Goal: Task Accomplishment & Management: Manage account settings

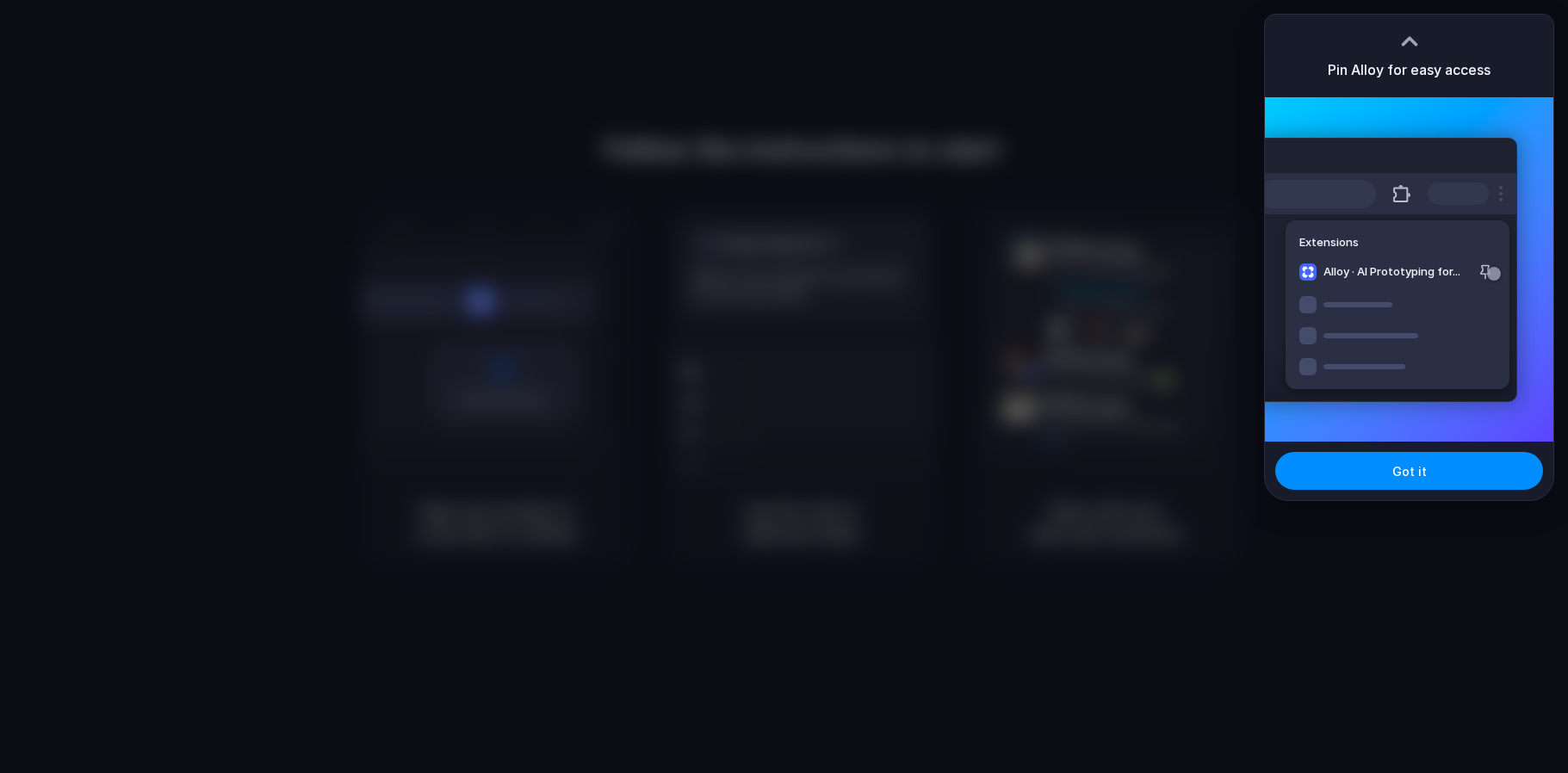
click at [1485, 271] on div "Extensions Alloy · AI Prototyping for..." at bounding box center [1387, 270] width 260 height 264
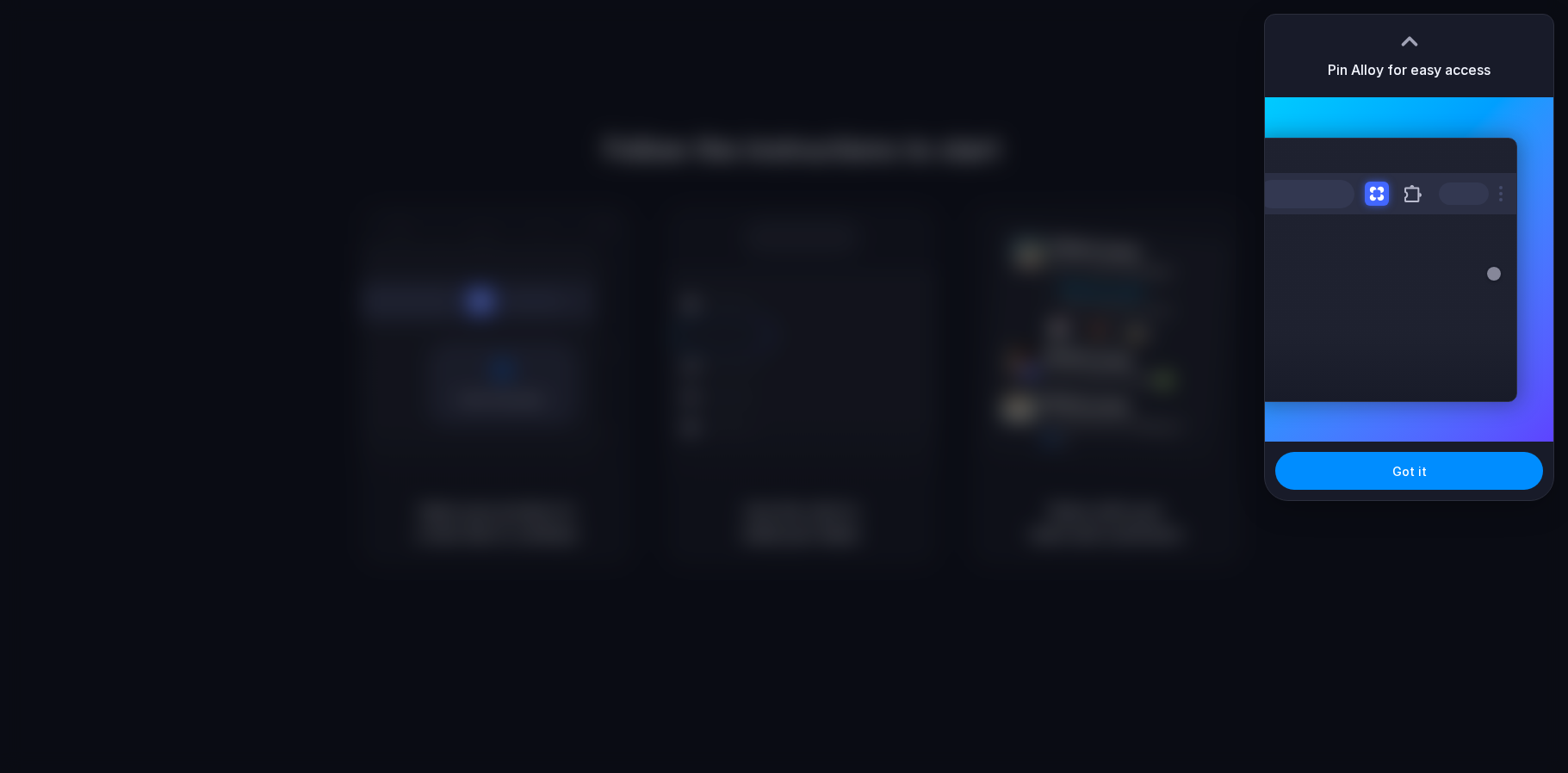
click at [1410, 199] on button at bounding box center [1412, 194] width 31 height 31
click at [1397, 72] on h3 "Pin Alloy for easy access" at bounding box center [1408, 70] width 163 height 21
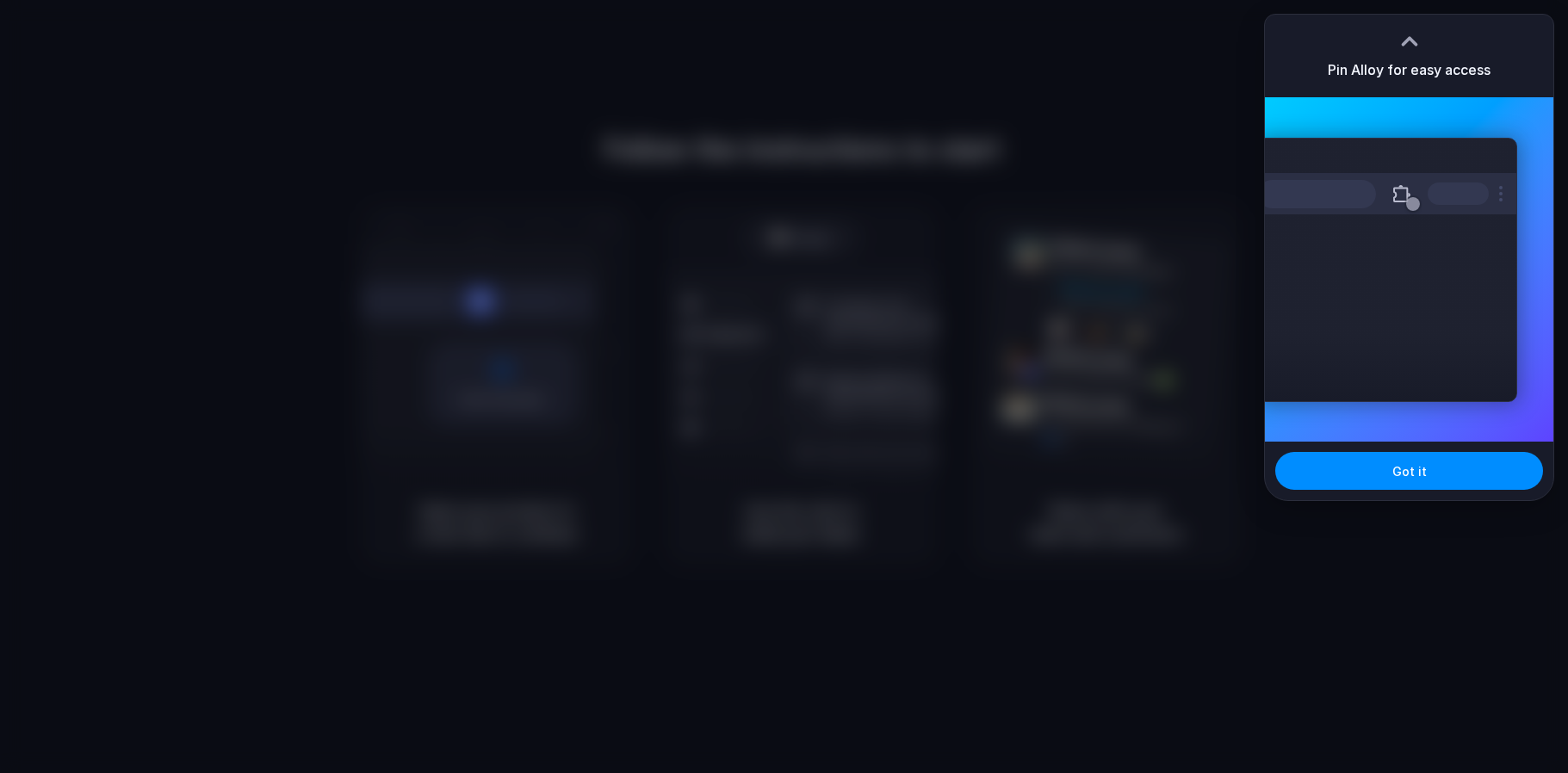
drag, startPoint x: 1407, startPoint y: 196, endPoint x: 1394, endPoint y: -50, distance: 246.3
click at [1394, 0] on html "Follow the instructions to start Capturing page Open your product in a new tab …" at bounding box center [784, 386] width 1568 height 773
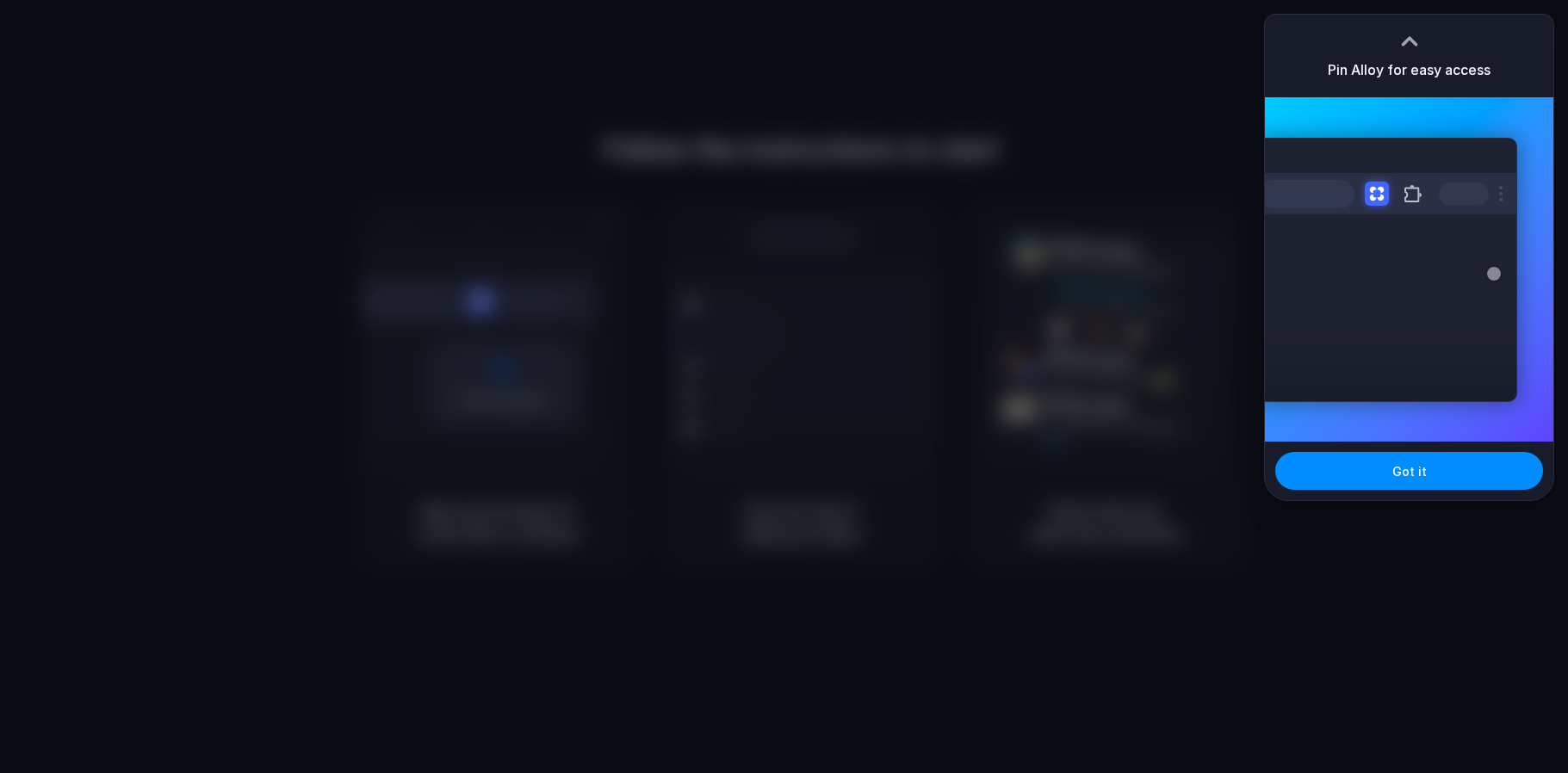
click at [1454, 158] on div "Extensions Alloy · AI Prototyping for..." at bounding box center [1387, 270] width 260 height 264
click at [1436, 476] on button "Got it" at bounding box center [1408, 471] width 268 height 38
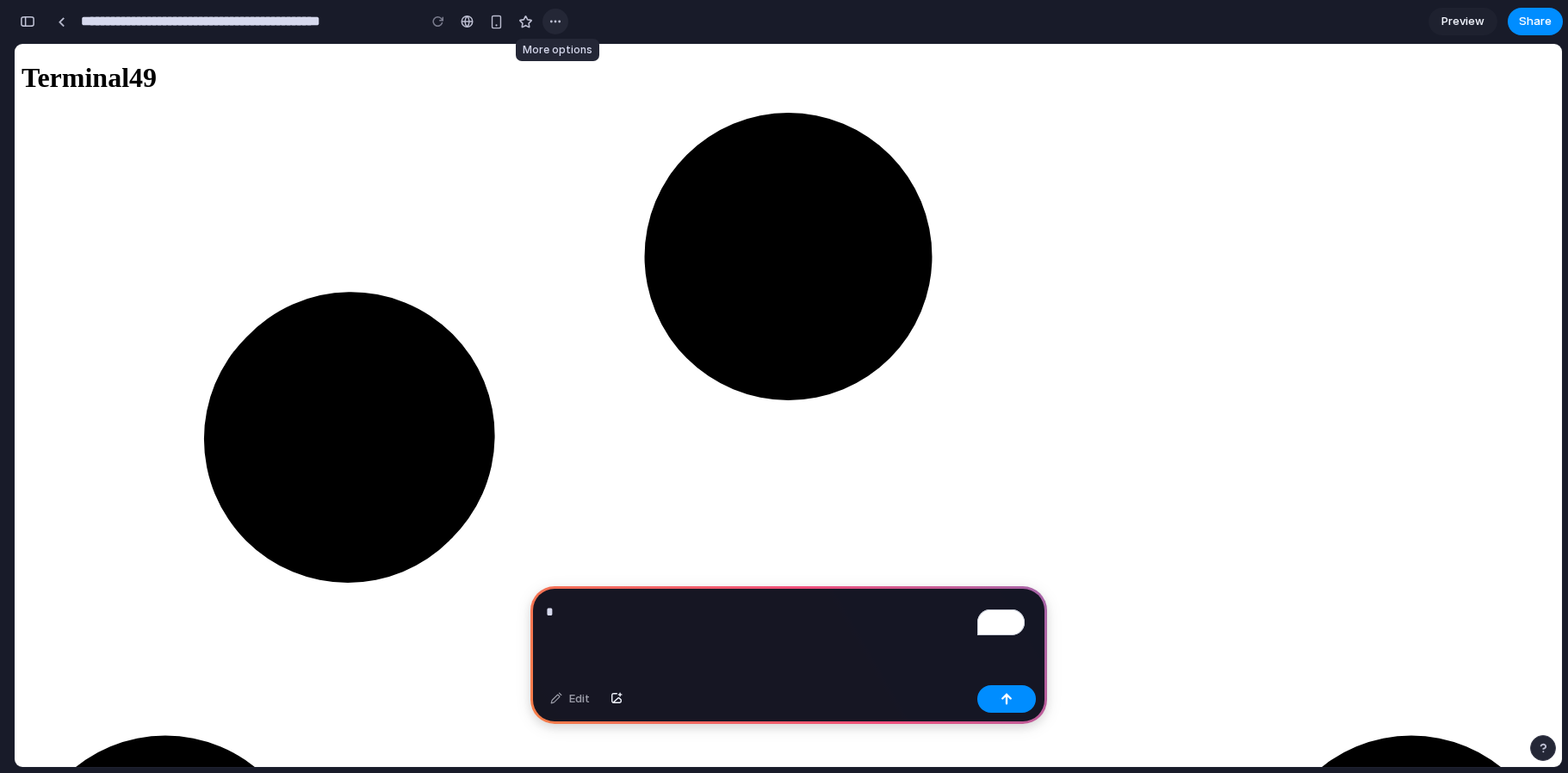
click at [556, 23] on div "button" at bounding box center [555, 22] width 14 height 14
click at [467, 20] on div "Duplicate Delete" at bounding box center [784, 386] width 1568 height 773
click at [466, 22] on div at bounding box center [467, 22] width 13 height 14
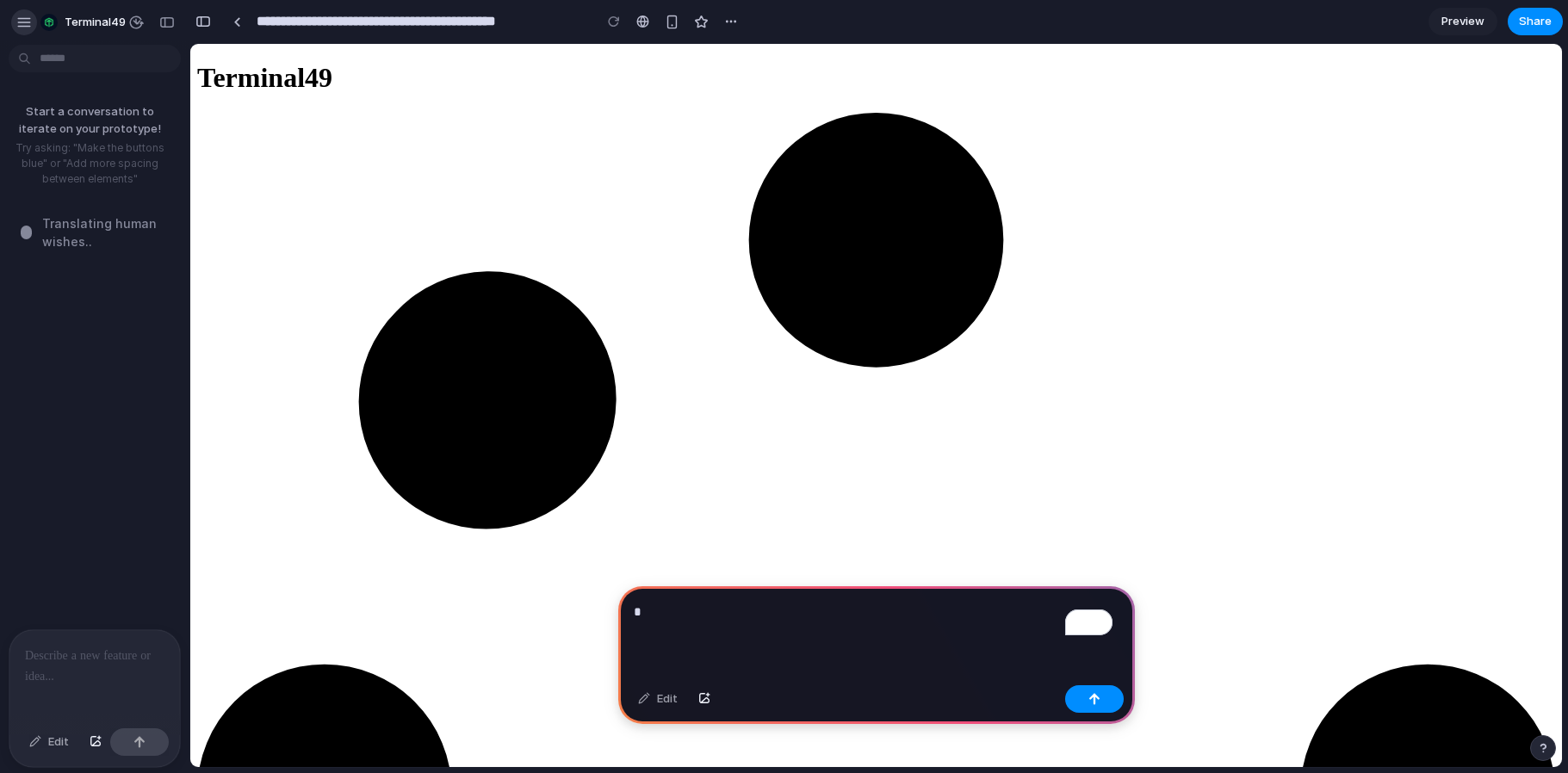
click at [25, 22] on div "button" at bounding box center [24, 23] width 15 height 15
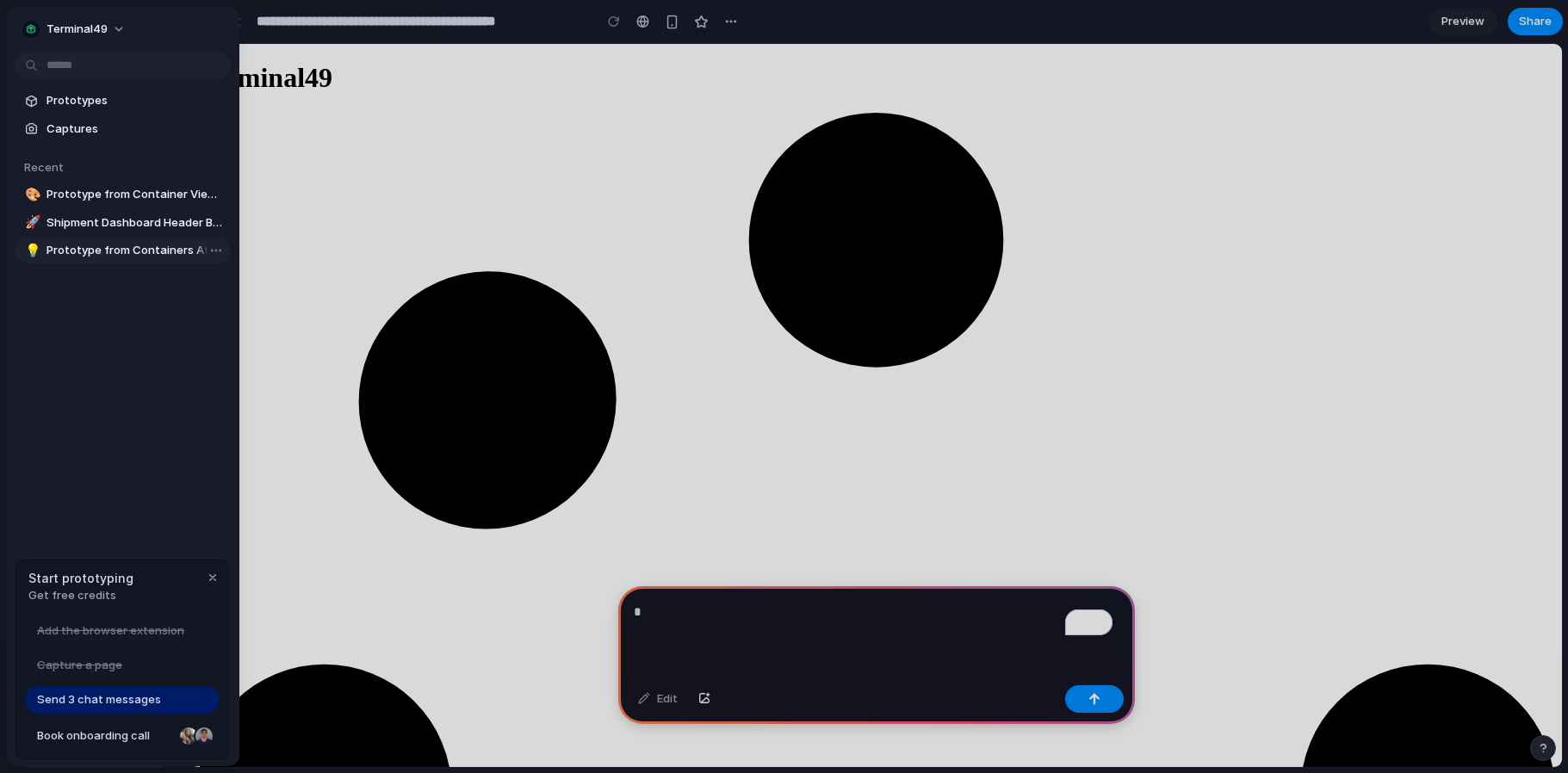
click at [123, 250] on span "Prototype from Containers At Risk" at bounding box center [134, 250] width 178 height 17
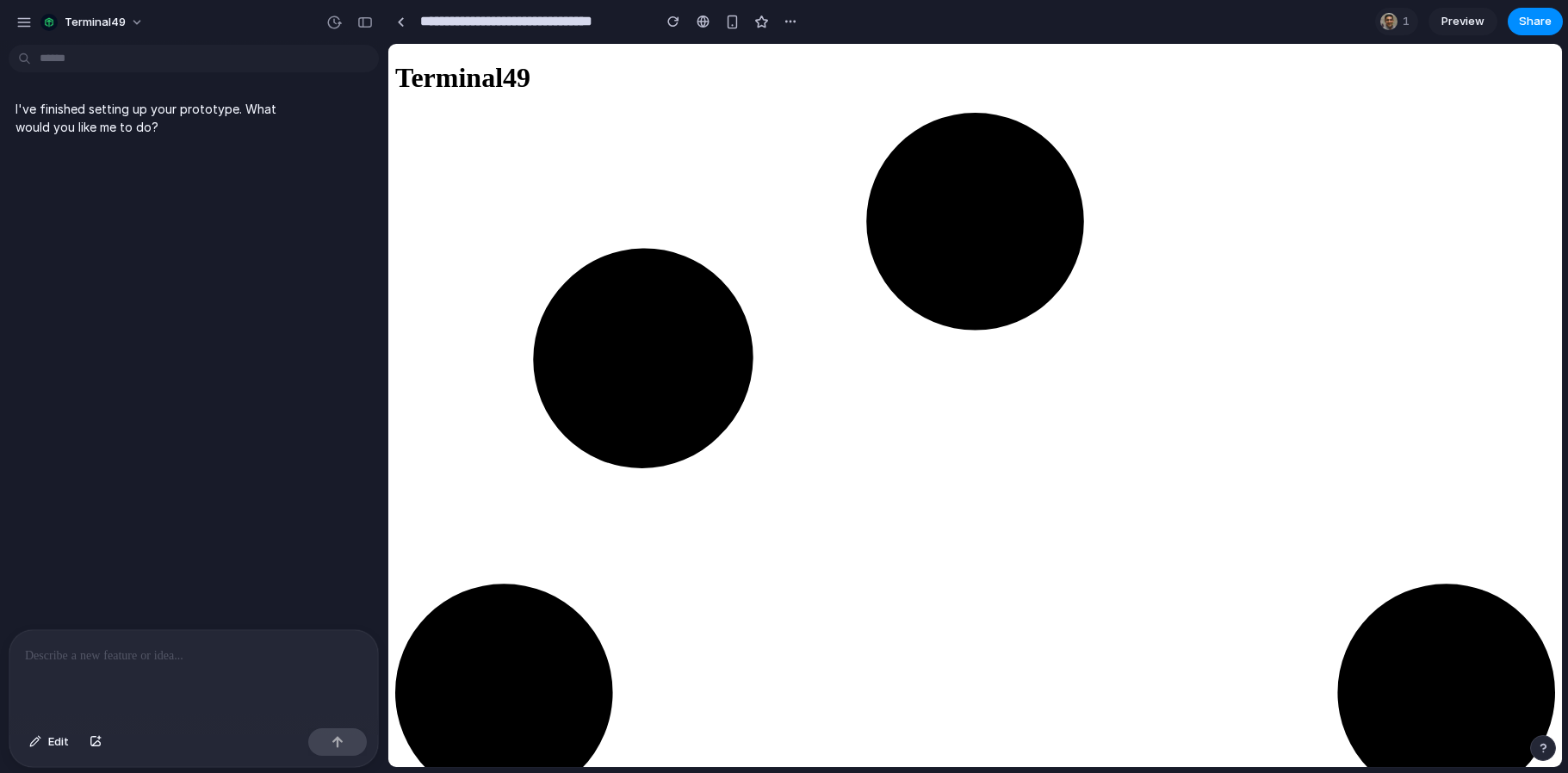
type input "**********"
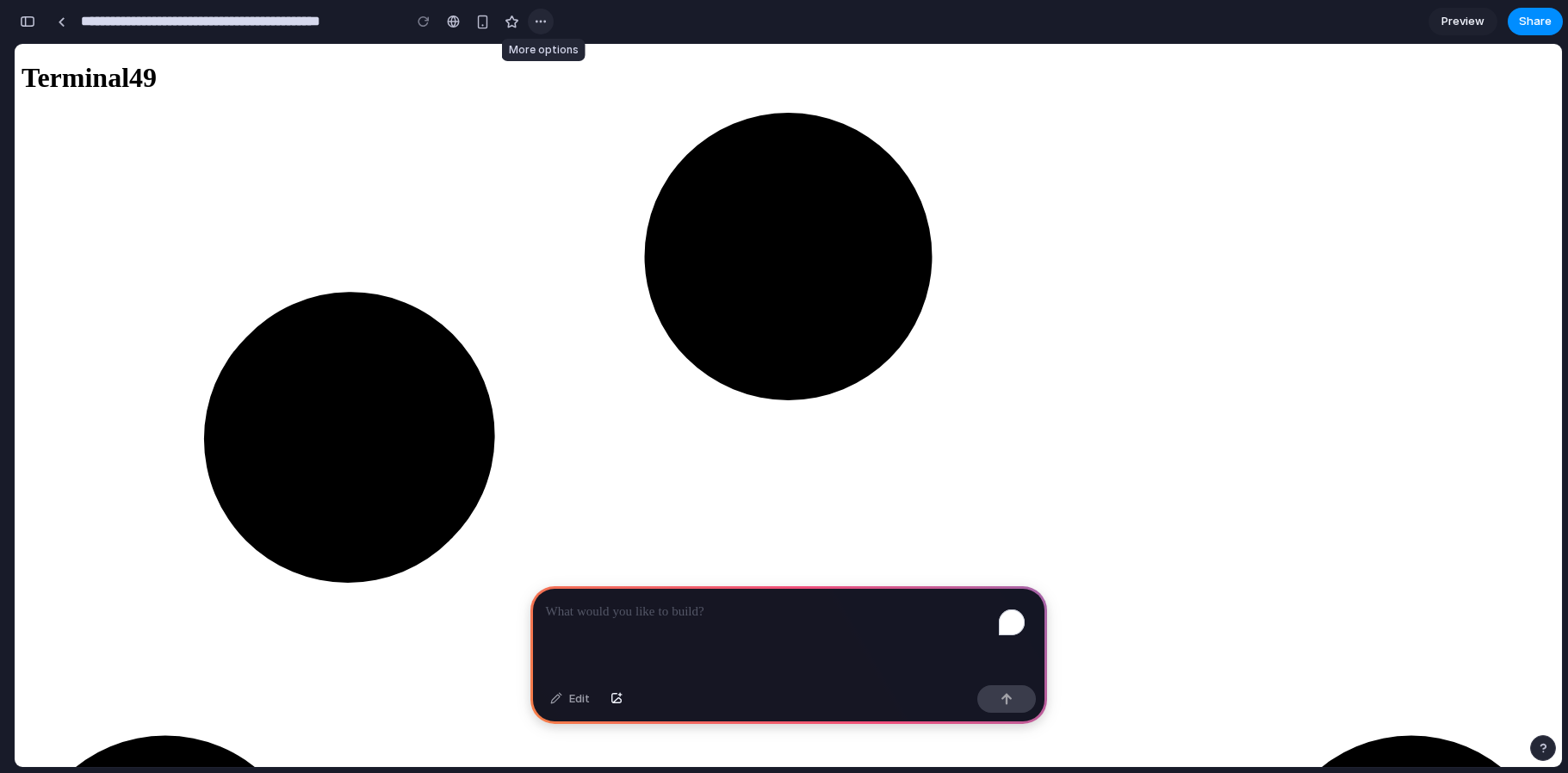
click at [542, 23] on div "button" at bounding box center [541, 22] width 14 height 14
click at [751, 25] on div "Duplicate Delete" at bounding box center [784, 386] width 1568 height 773
click at [32, 21] on div "button" at bounding box center [27, 21] width 15 height 12
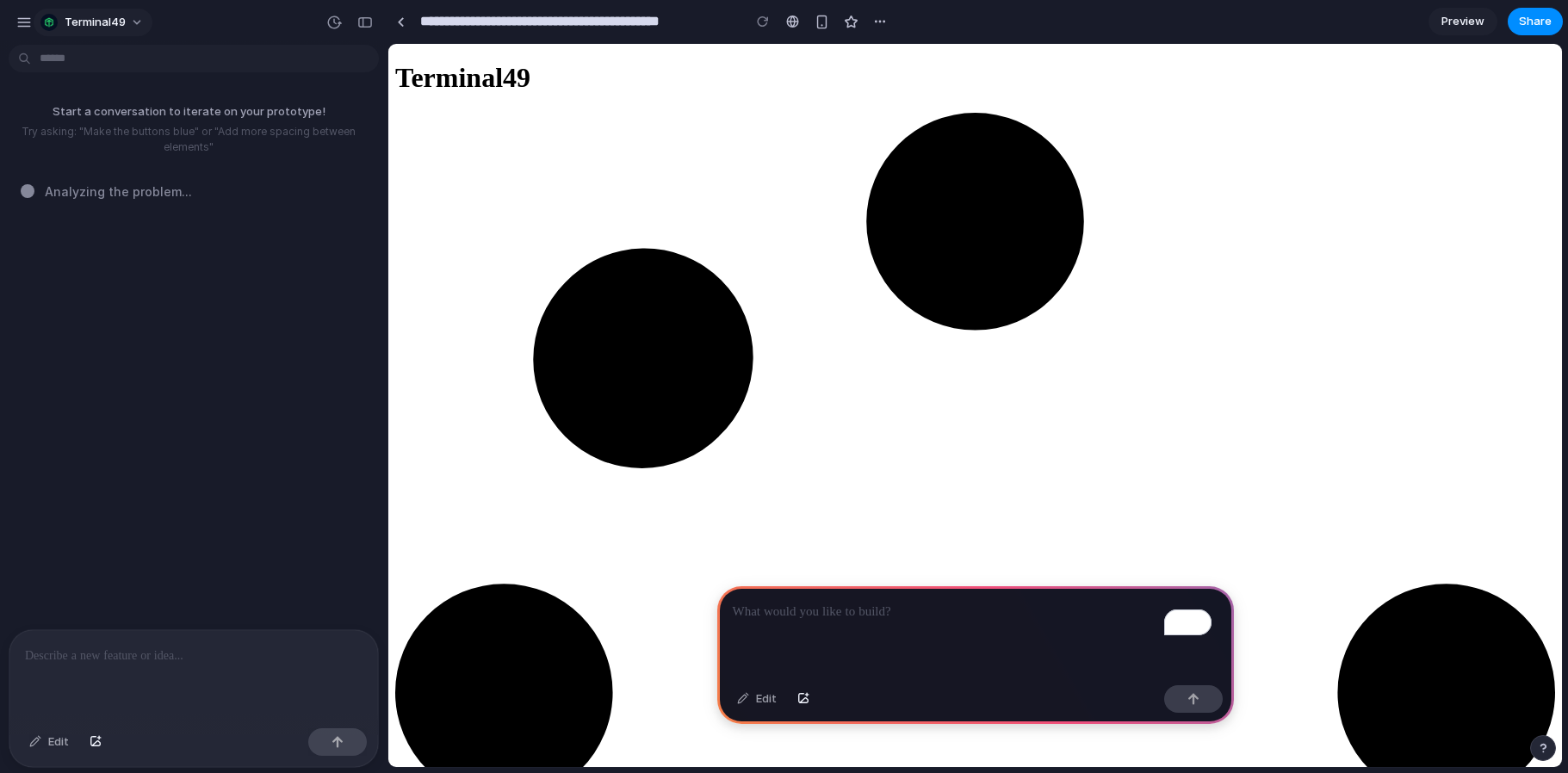
click at [136, 21] on button "terminal49" at bounding box center [93, 22] width 118 height 27
click at [92, 60] on span "Settings" at bounding box center [88, 61] width 47 height 17
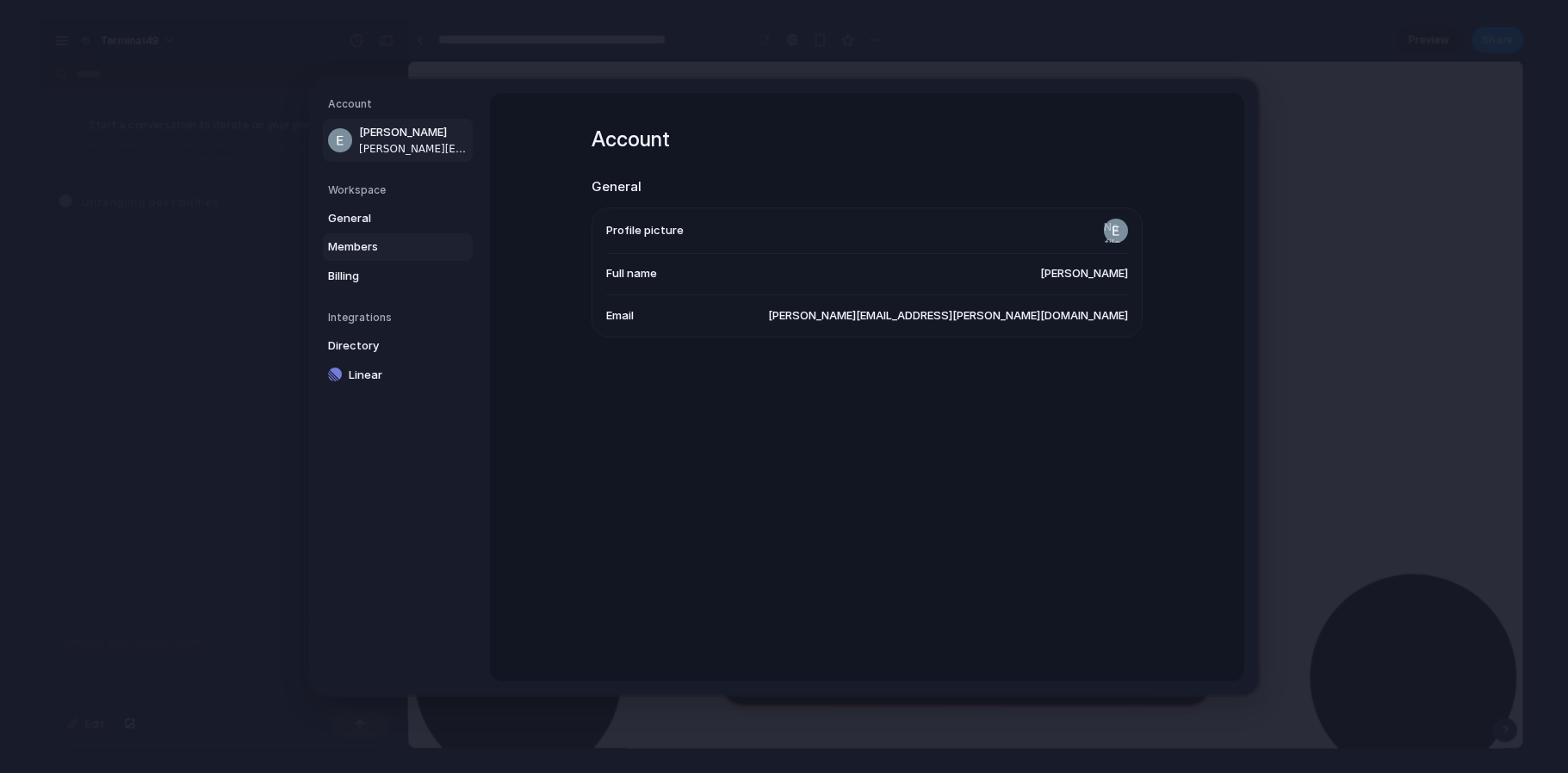
click at [365, 241] on span "Members" at bounding box center [383, 247] width 110 height 17
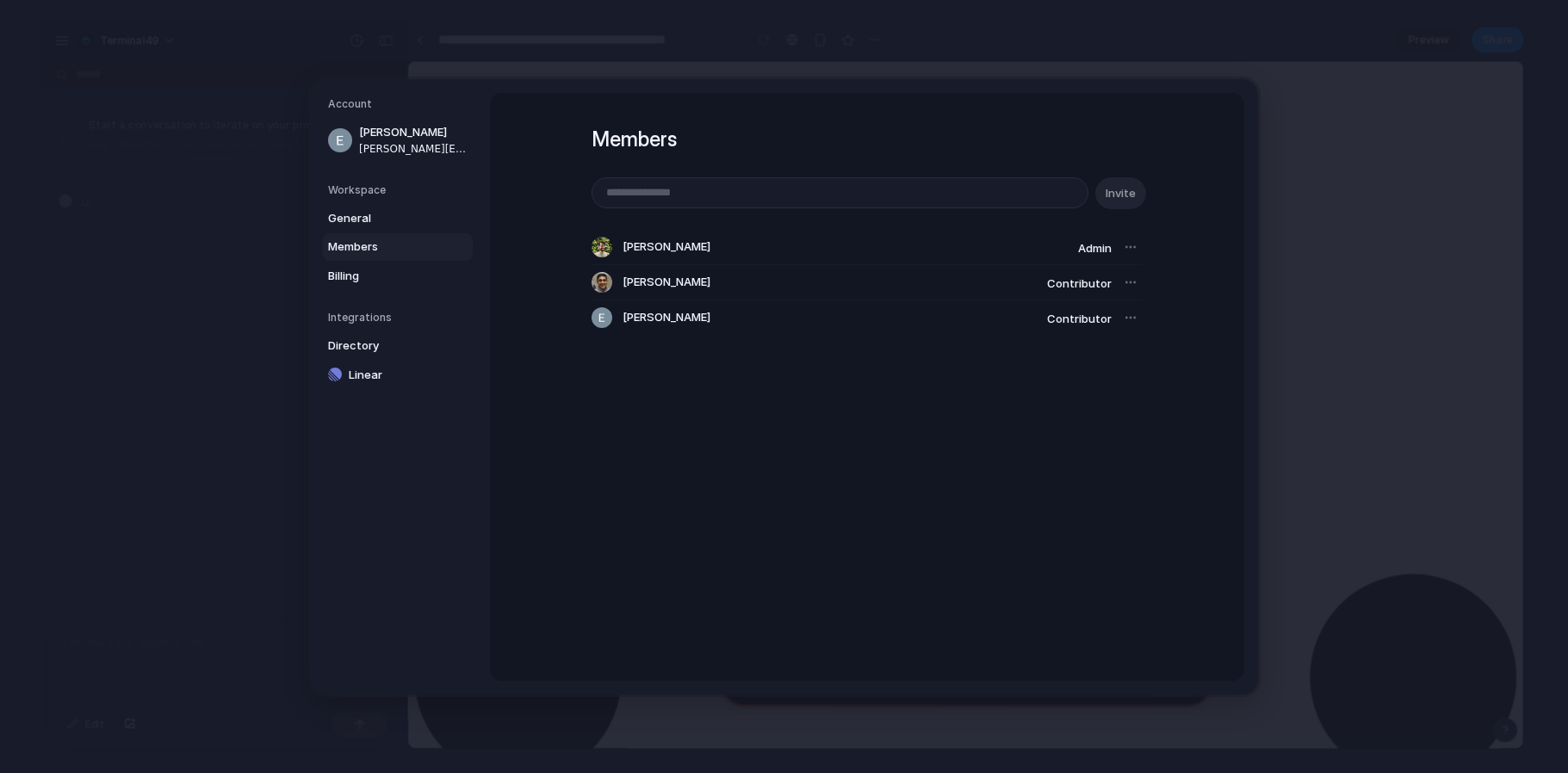
click at [1122, 246] on div at bounding box center [1131, 247] width 24 height 24
click at [1126, 246] on div at bounding box center [1131, 247] width 24 height 24
click at [1126, 283] on div at bounding box center [1131, 283] width 24 height 24
click at [1074, 284] on span "Contributor" at bounding box center [1079, 283] width 65 height 14
click at [1127, 319] on div at bounding box center [1131, 318] width 24 height 24
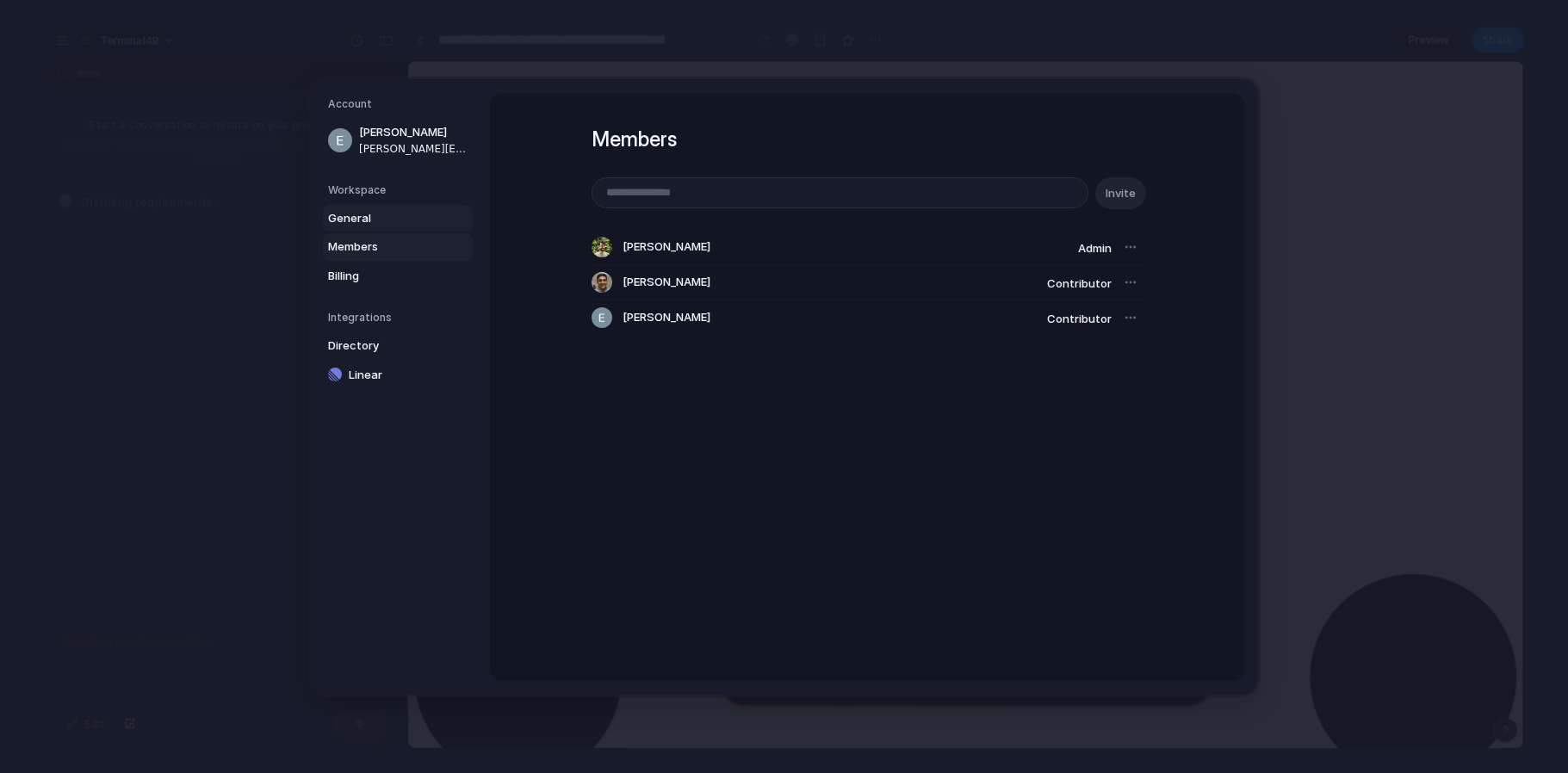
click at [351, 219] on span "General" at bounding box center [383, 218] width 110 height 17
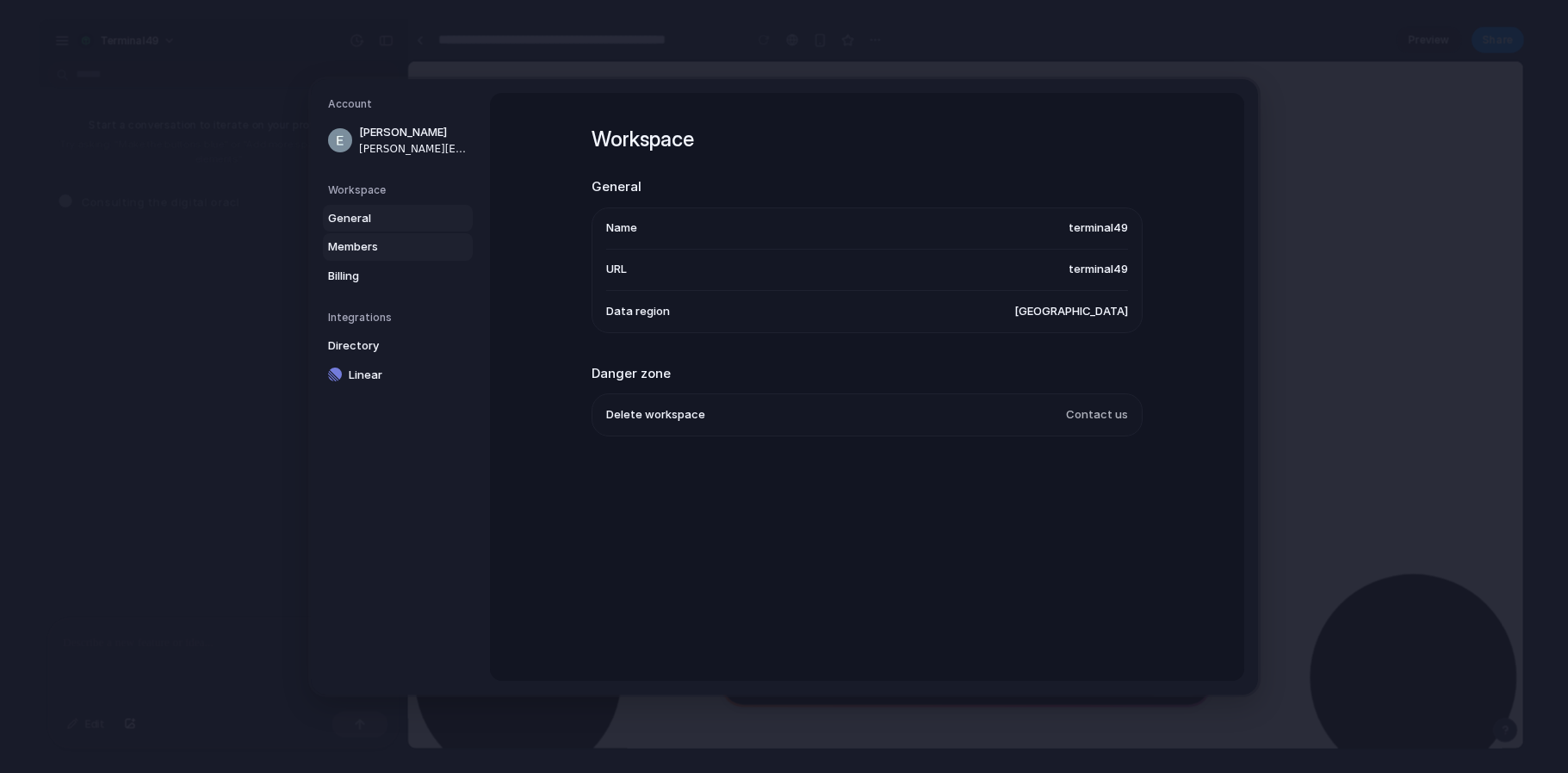
click at [366, 250] on span "Members" at bounding box center [383, 247] width 110 height 17
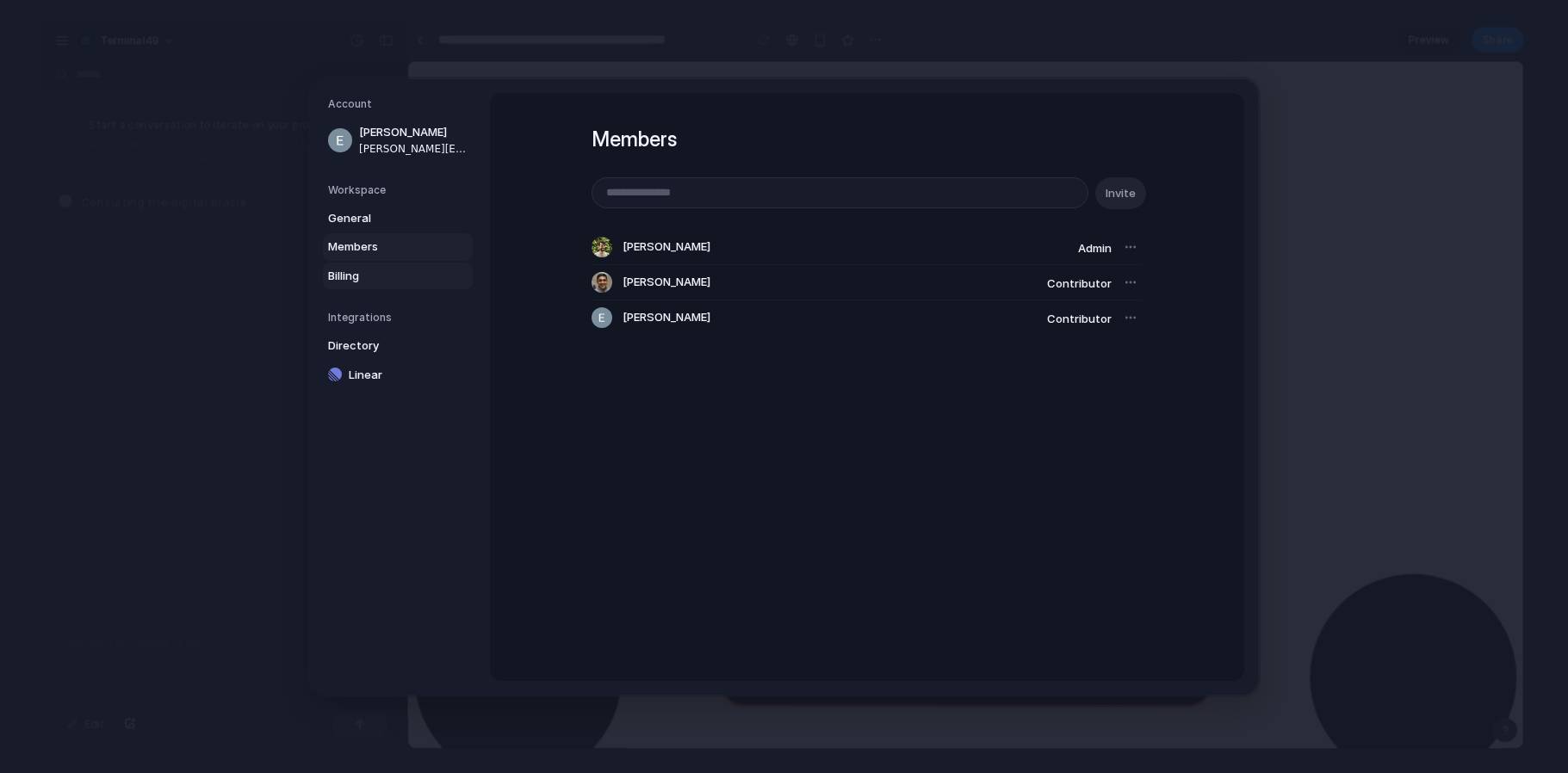
click at [351, 277] on span "Billing" at bounding box center [383, 276] width 110 height 17
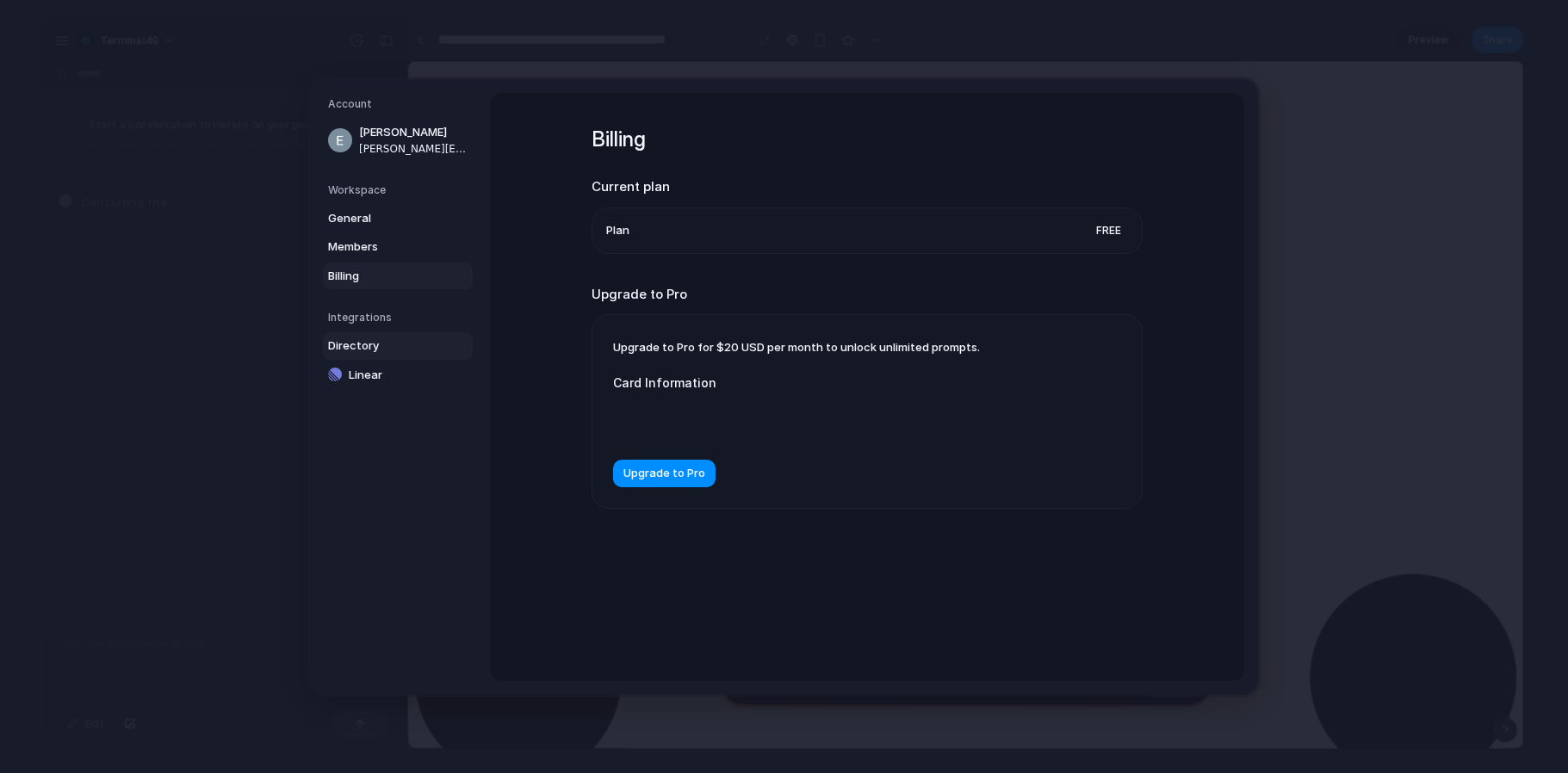
click at [365, 344] on span "Directory" at bounding box center [383, 346] width 110 height 17
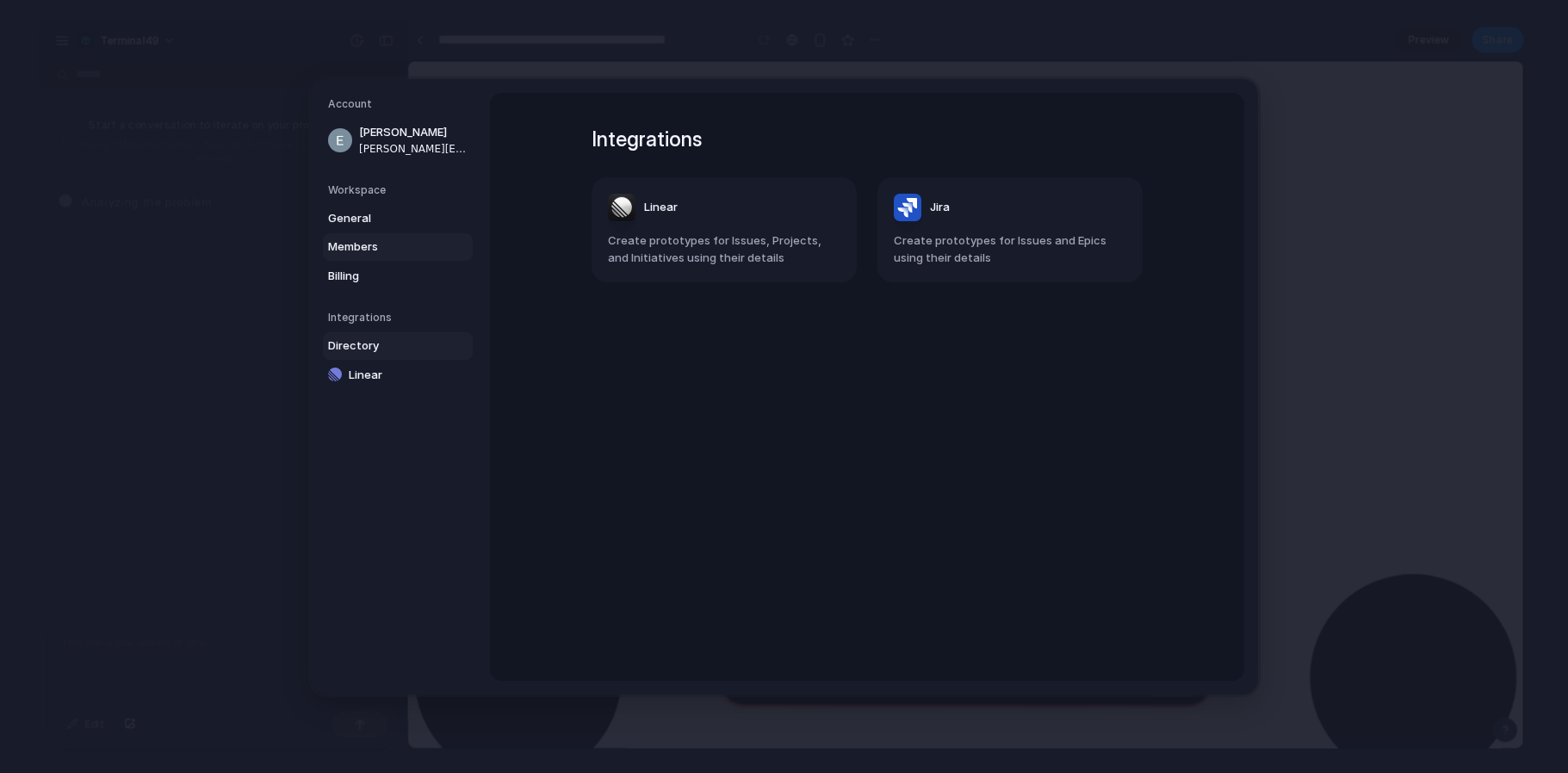
click at [363, 245] on span "Members" at bounding box center [383, 247] width 110 height 17
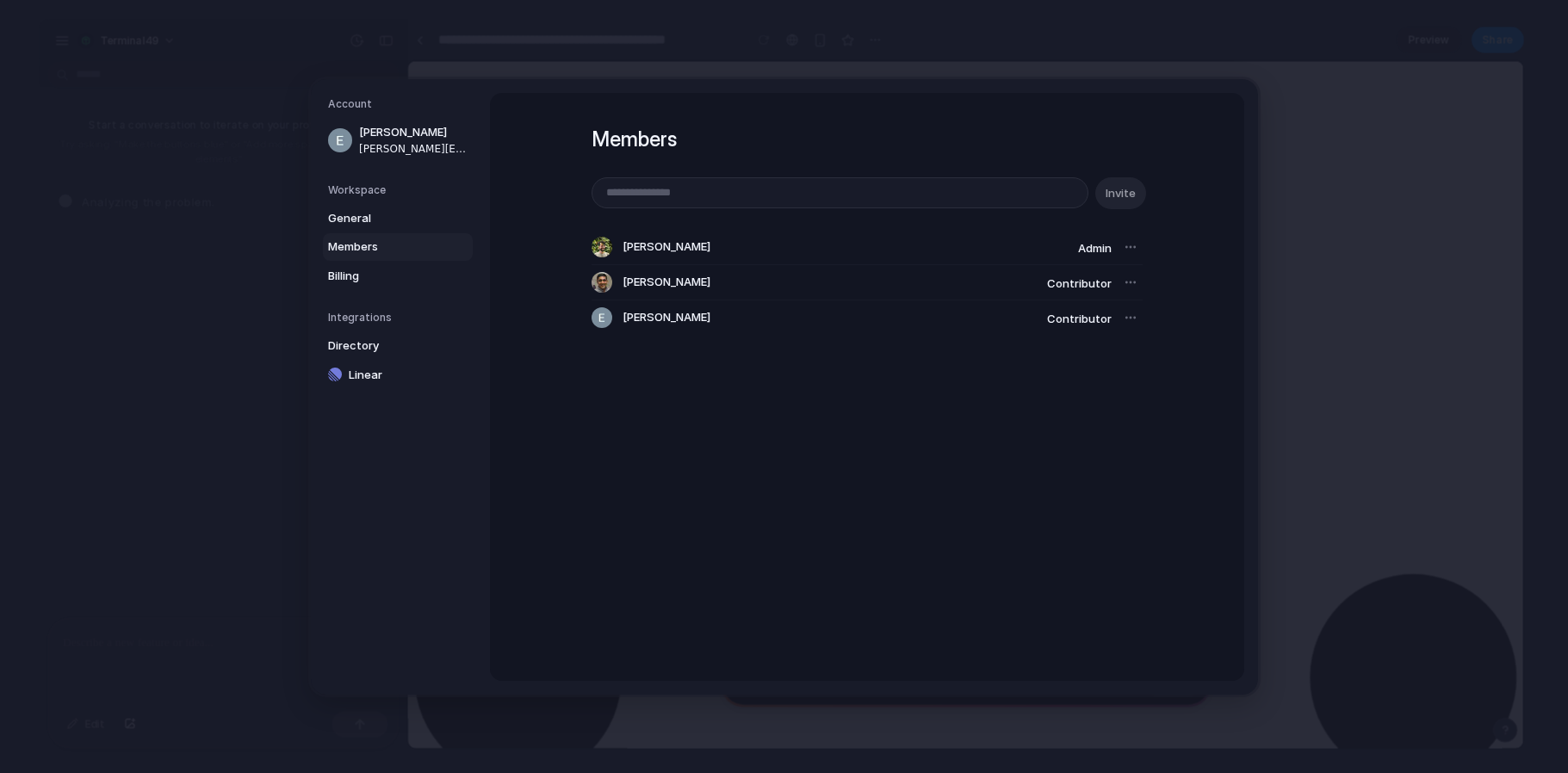
click at [1122, 246] on div at bounding box center [1131, 247] width 24 height 24
click at [1126, 245] on div at bounding box center [1131, 247] width 24 height 24
click at [1124, 281] on div at bounding box center [1131, 283] width 24 height 24
click at [1123, 280] on div at bounding box center [1131, 283] width 24 height 24
click at [1119, 316] on div at bounding box center [1131, 318] width 24 height 24
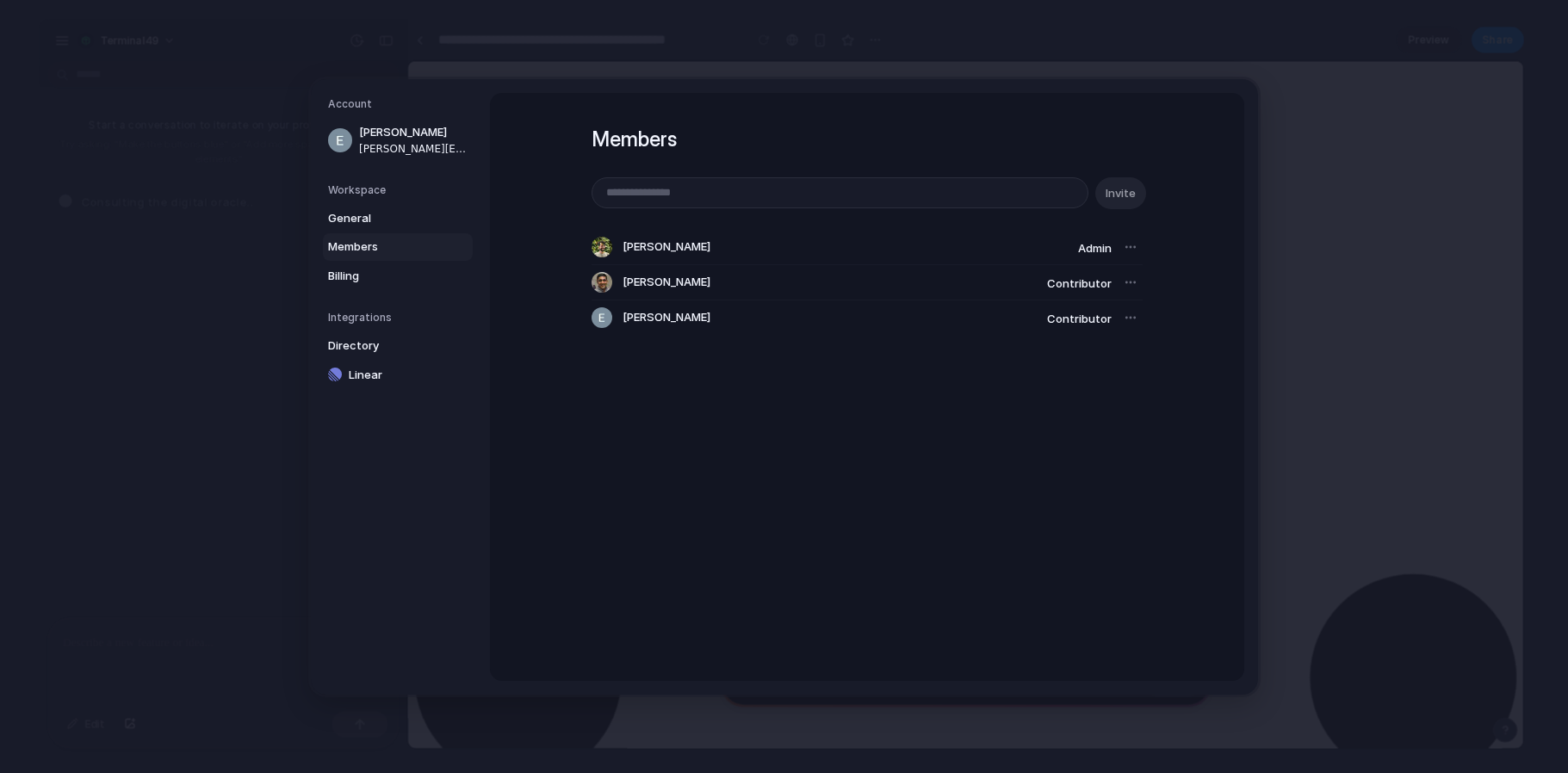
click at [1122, 317] on div at bounding box center [1131, 318] width 24 height 24
click at [1097, 313] on span "Contributor" at bounding box center [1079, 318] width 65 height 14
click at [1119, 318] on div at bounding box center [1131, 318] width 24 height 24
click at [404, 129] on span "[PERSON_NAME]" at bounding box center [414, 133] width 110 height 17
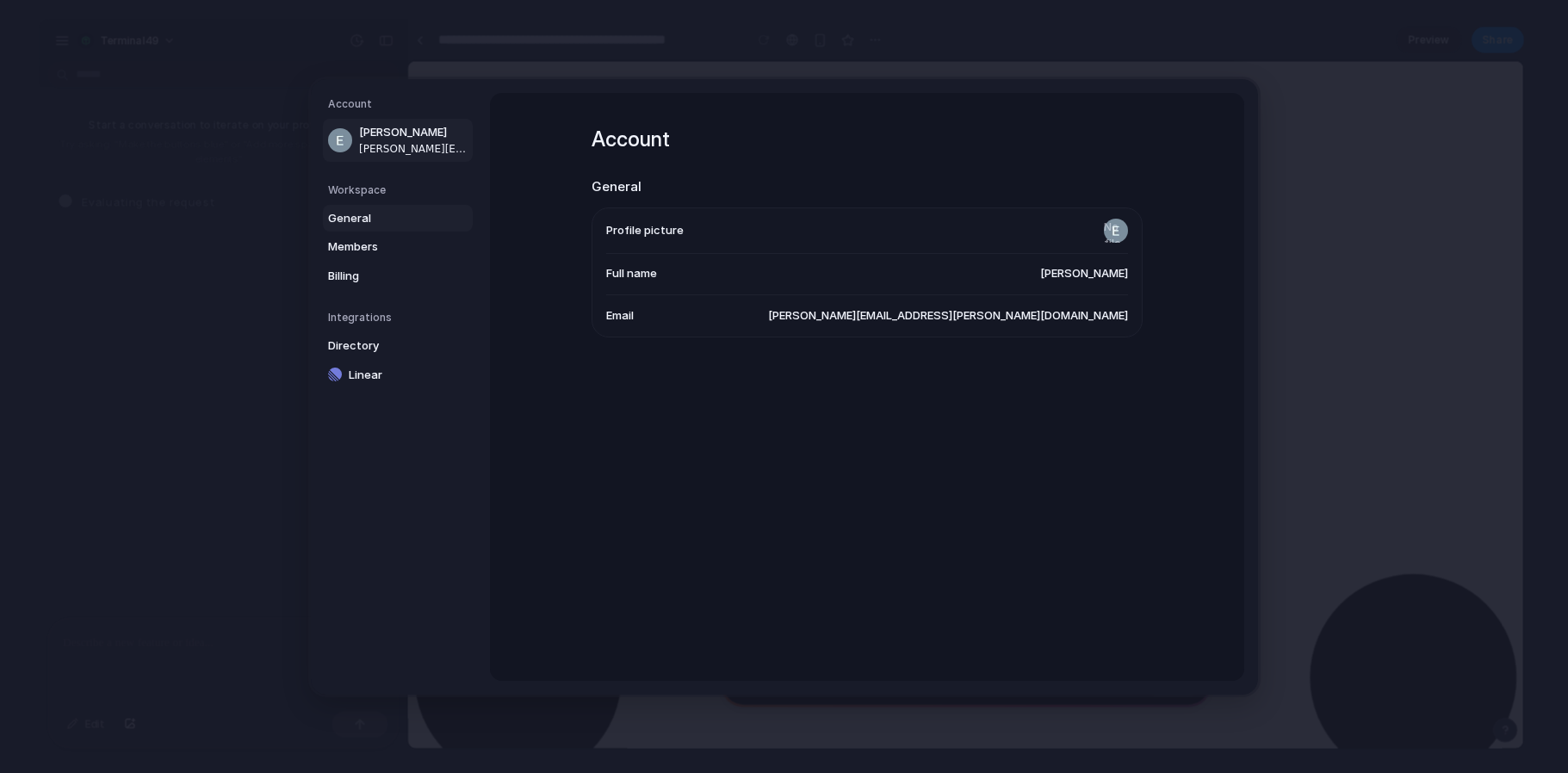
click at [366, 216] on span "General" at bounding box center [383, 218] width 110 height 17
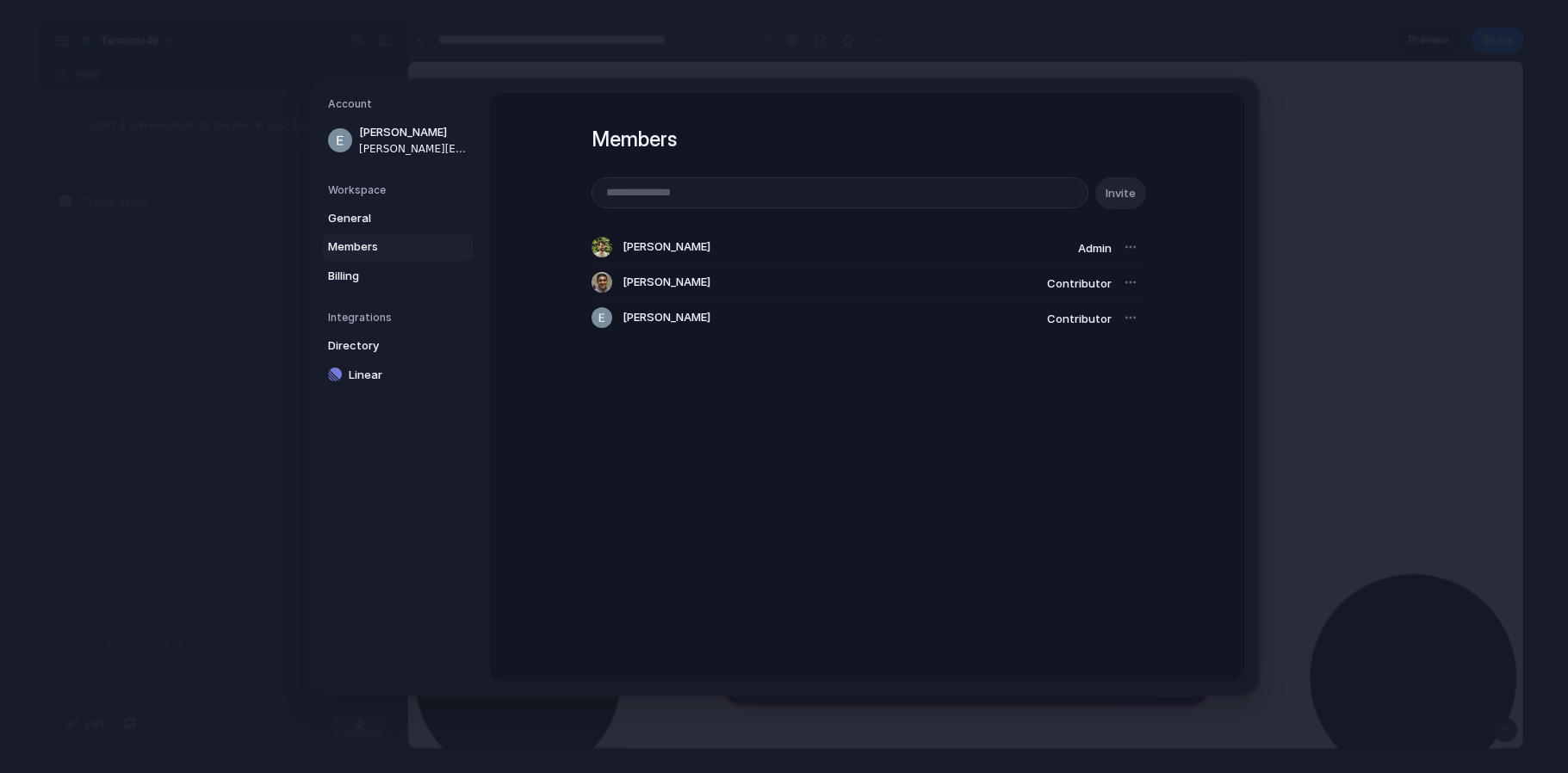
click at [641, 565] on div "Members Invite Himanshu Arora Admin Akshay Dodeja Contributor Elaine Shultz Con…" at bounding box center [867, 386] width 754 height 588
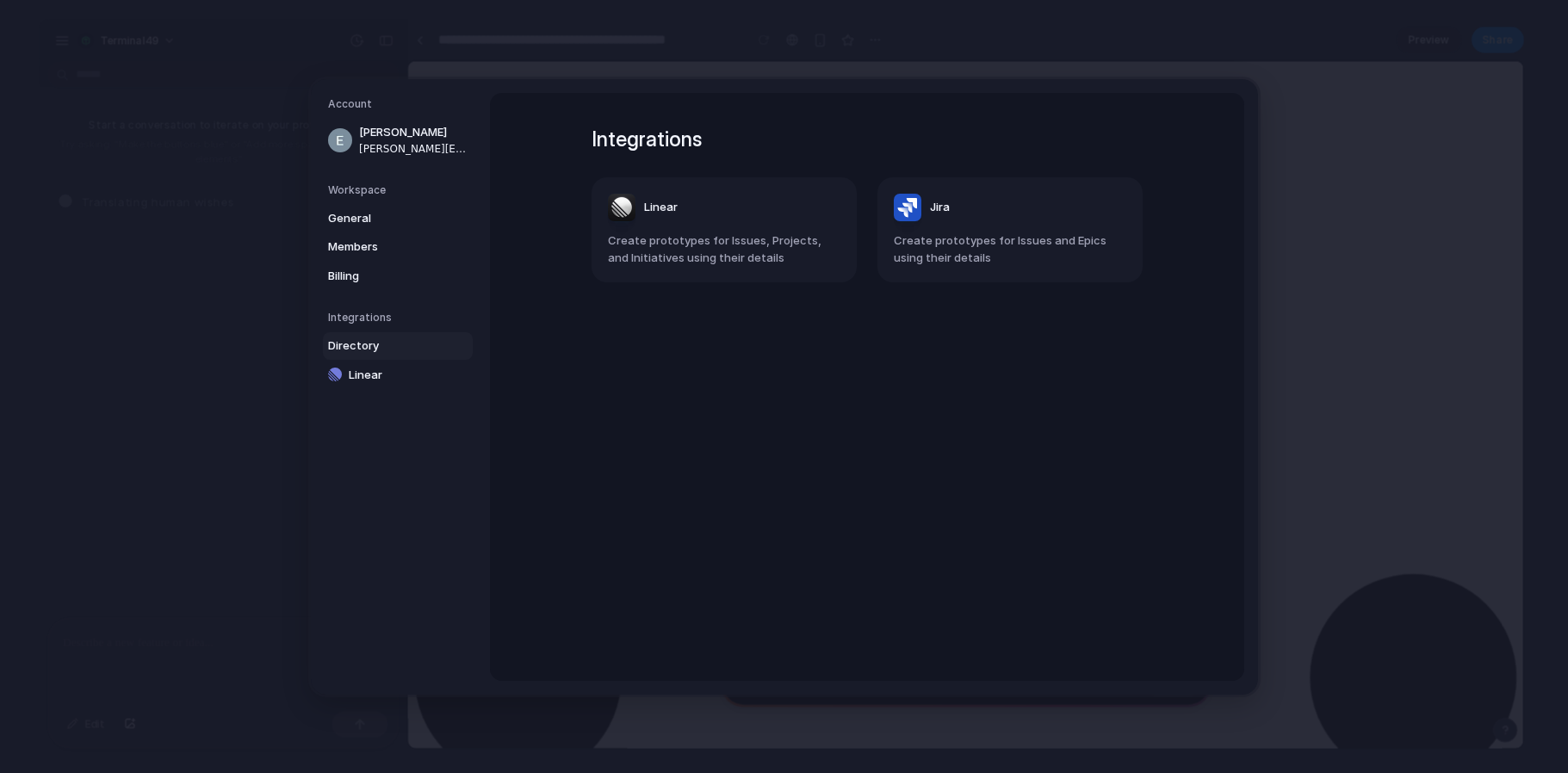
click at [794, 429] on div "Integrations Linear Create prototypes for Issues, Projects, and Initiatives usi…" at bounding box center [867, 386] width 613 height 588
click at [362, 346] on span "Directory" at bounding box center [383, 346] width 110 height 17
click at [372, 344] on span "Directory" at bounding box center [383, 346] width 110 height 17
click at [353, 342] on span "Directory" at bounding box center [383, 346] width 110 height 17
click at [361, 342] on span "Directory" at bounding box center [383, 346] width 110 height 17
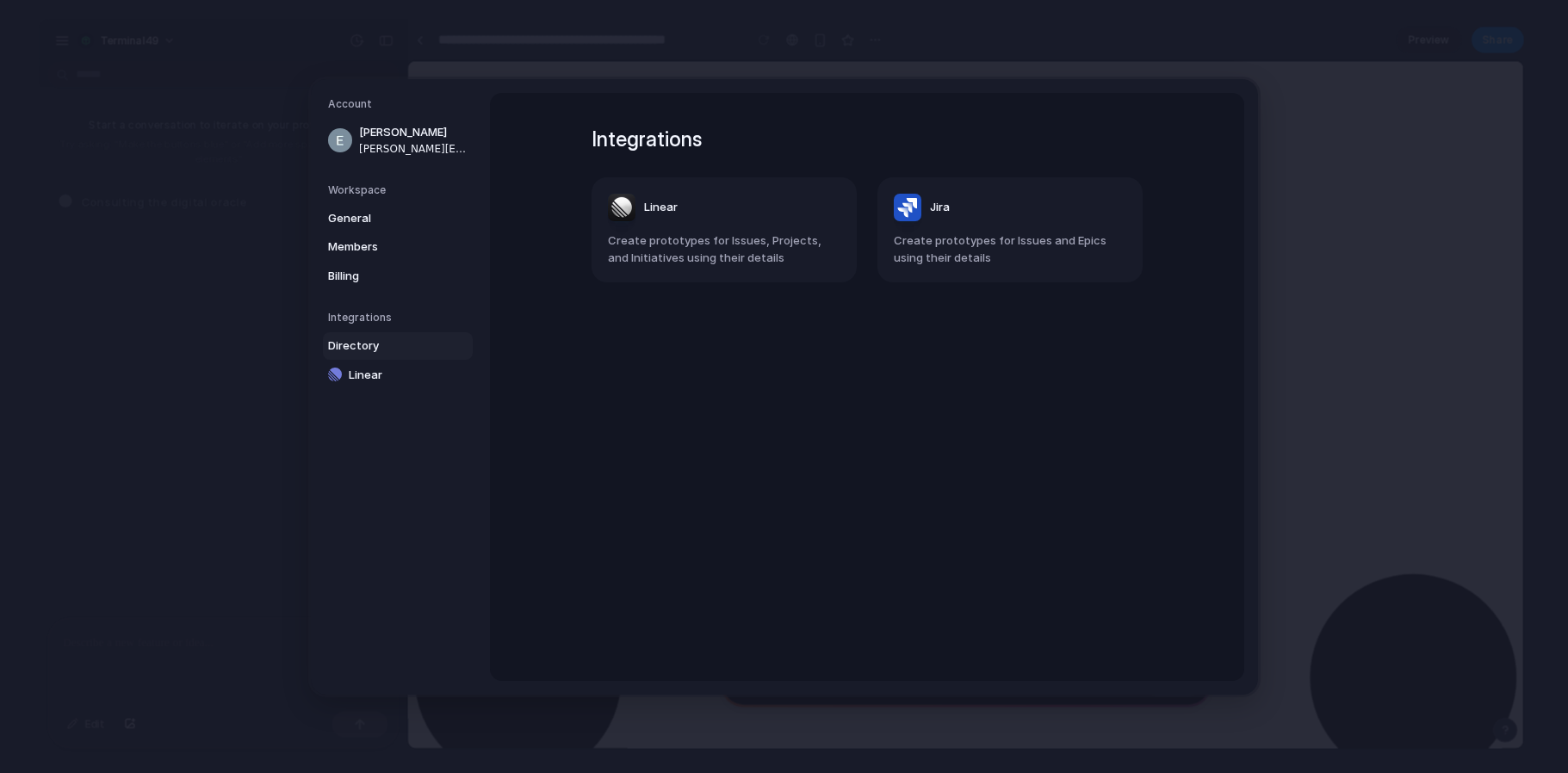
click at [363, 342] on span "Directory" at bounding box center [383, 346] width 110 height 17
click at [359, 220] on span "General" at bounding box center [383, 218] width 110 height 17
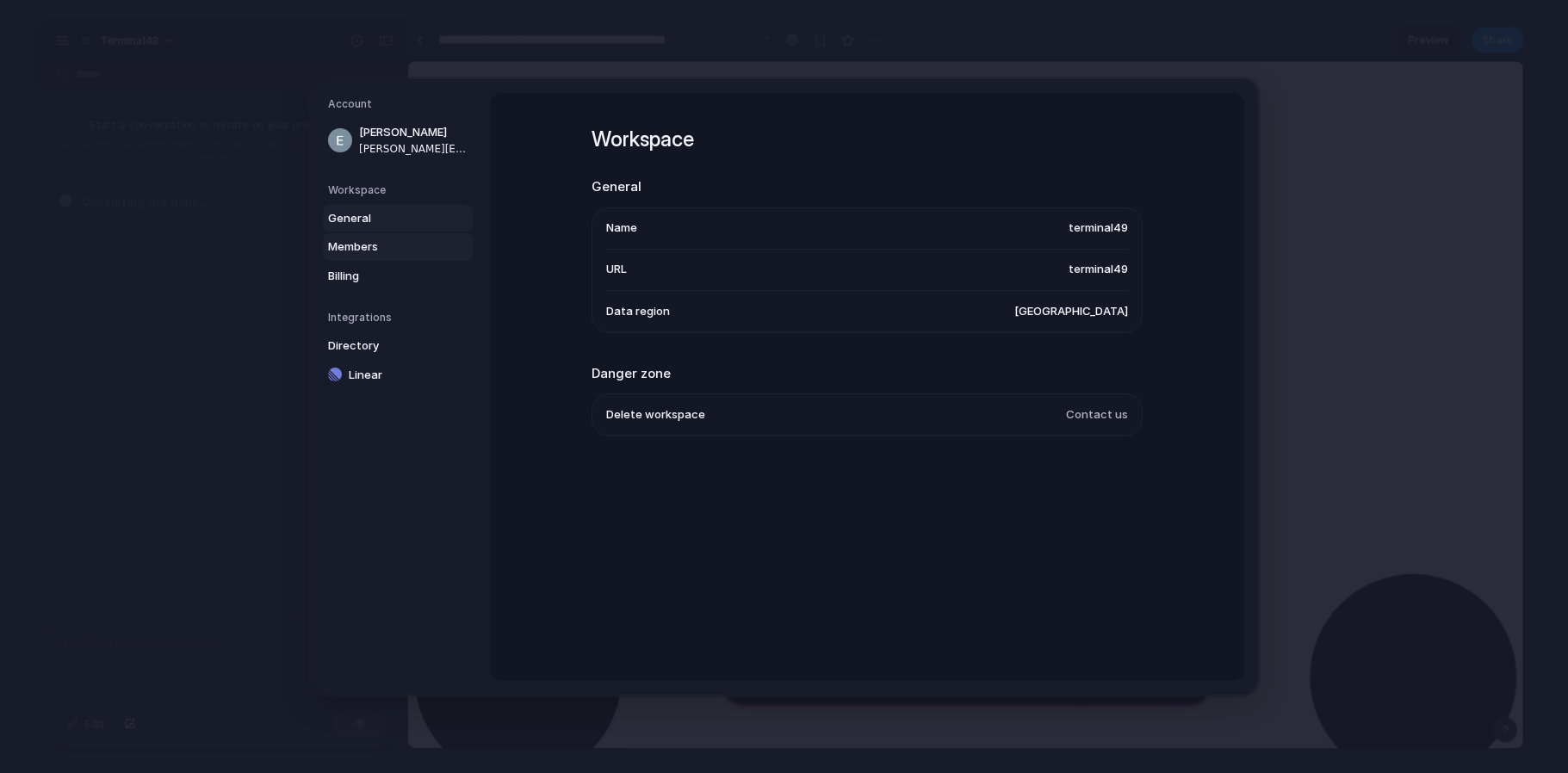
click at [358, 248] on span "Members" at bounding box center [383, 247] width 110 height 17
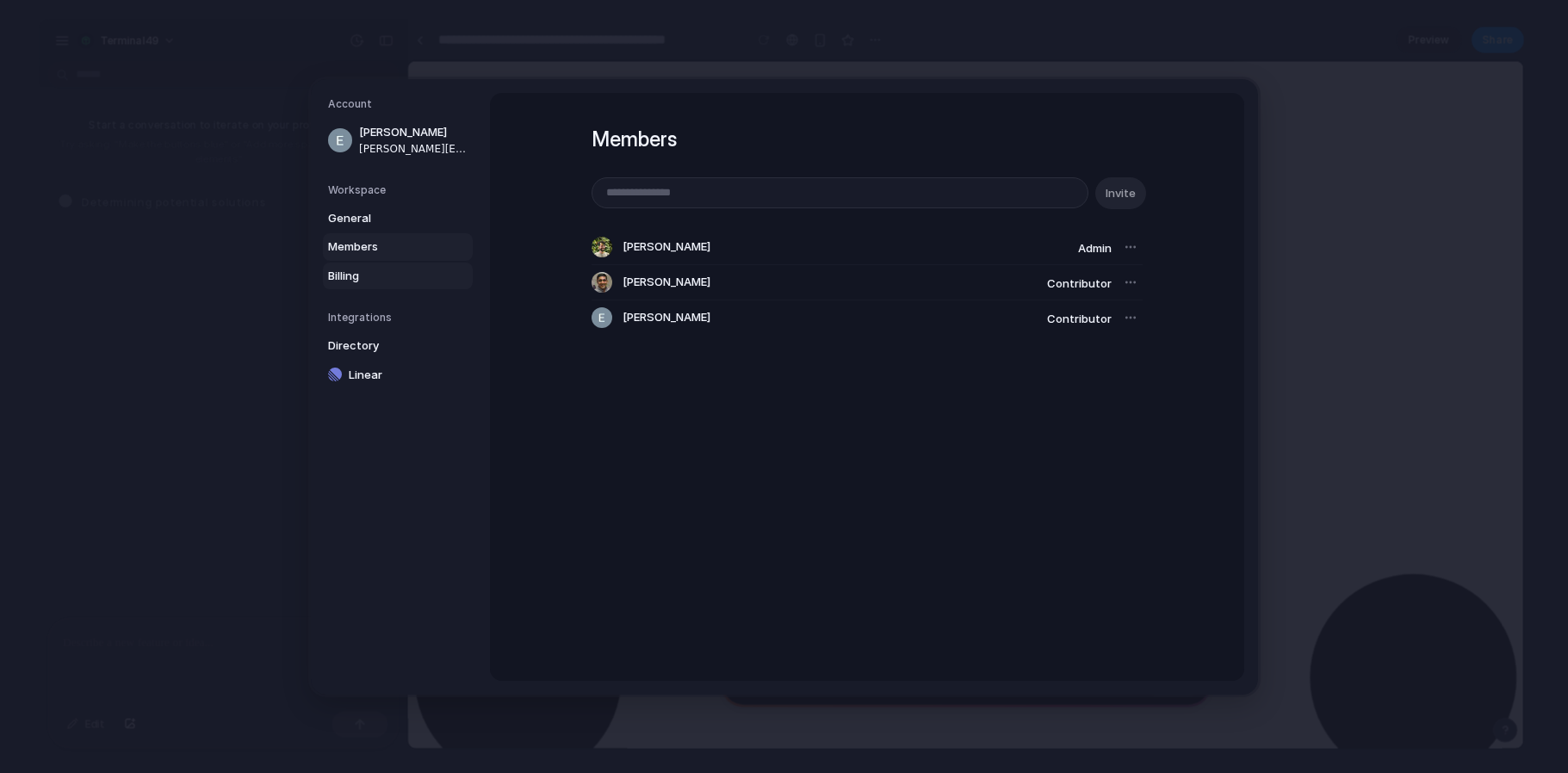
click at [353, 274] on span "Billing" at bounding box center [383, 276] width 110 height 17
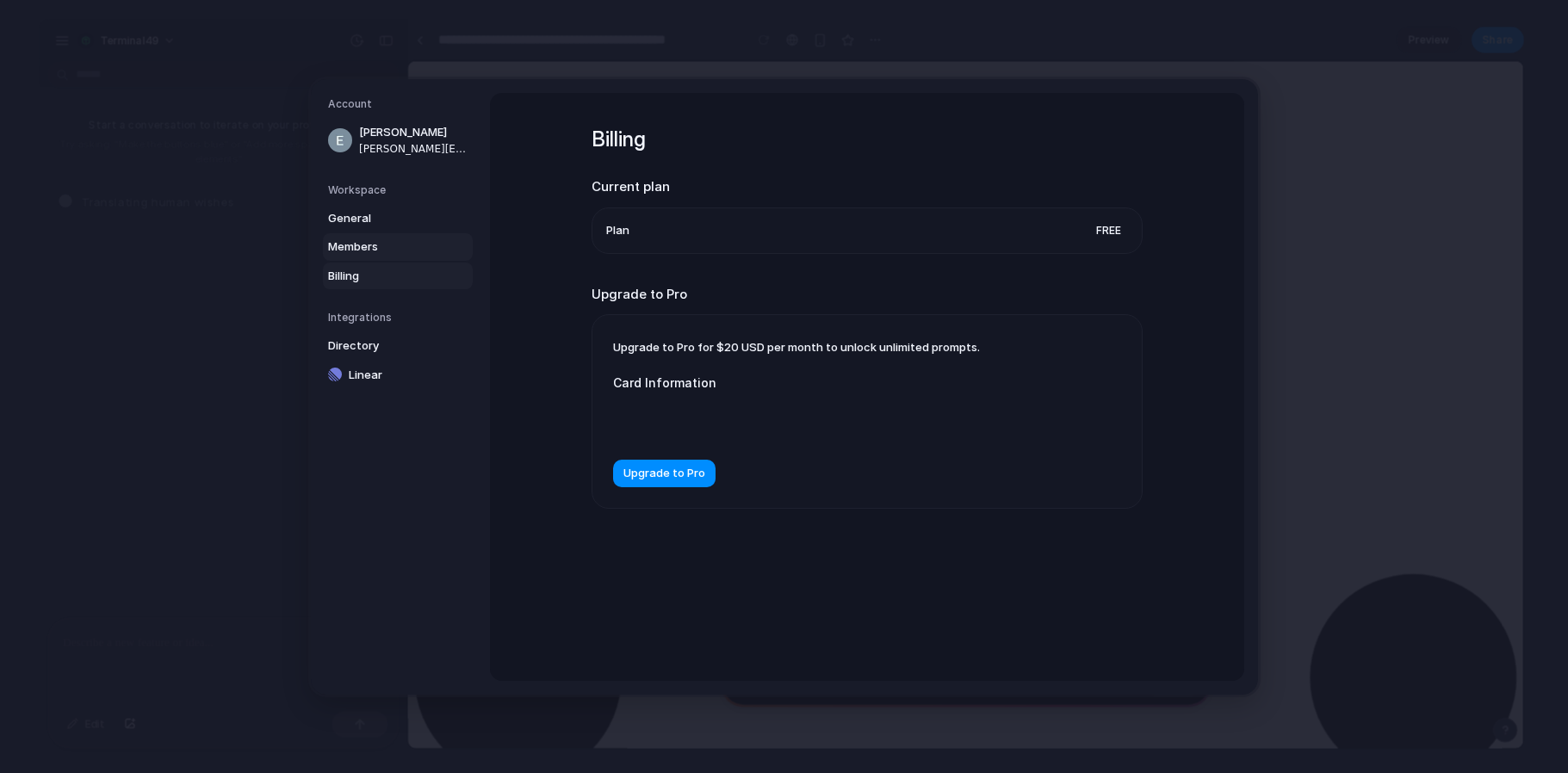
click at [363, 252] on span "Members" at bounding box center [383, 247] width 110 height 17
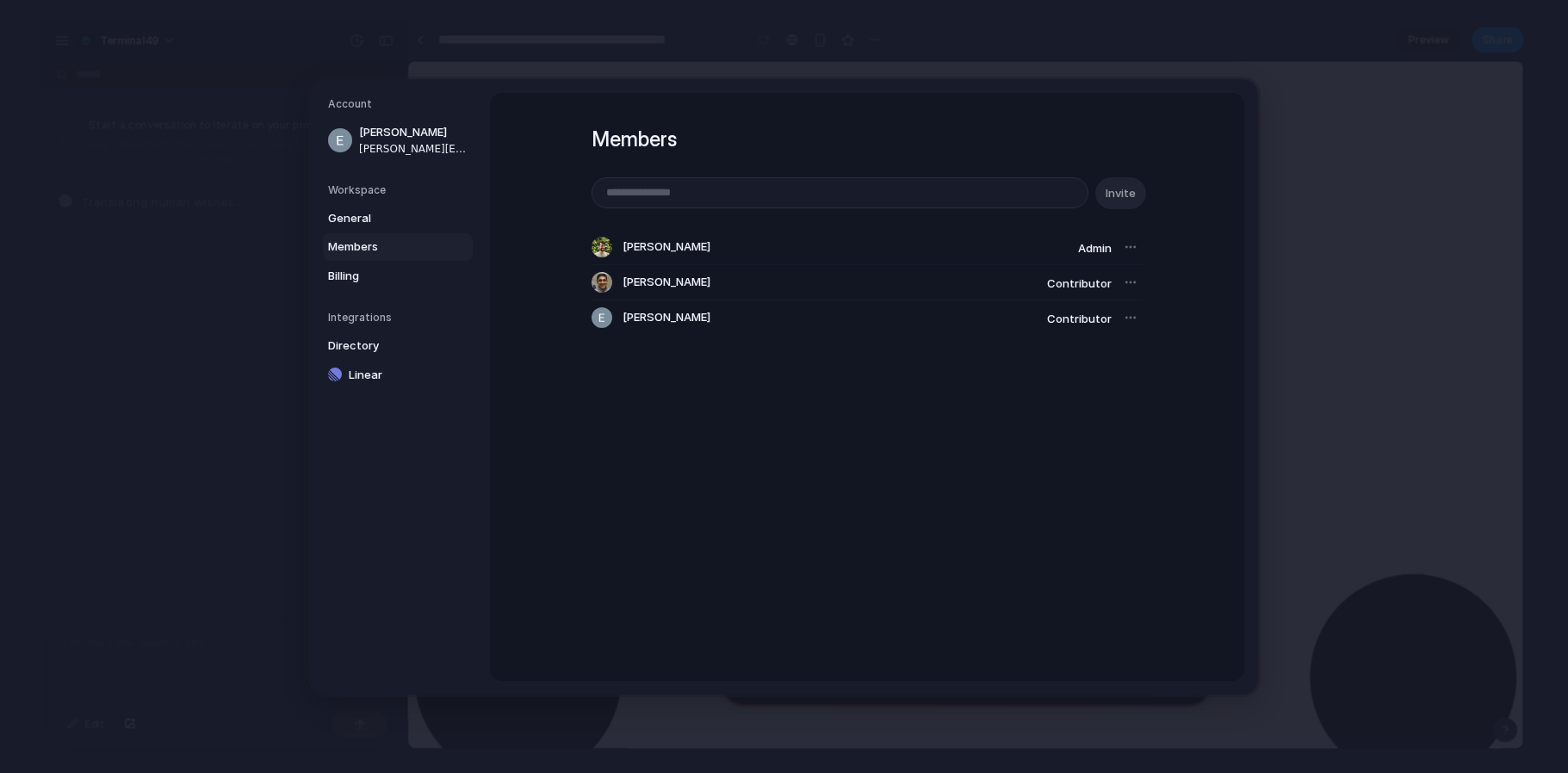
click at [1119, 318] on div at bounding box center [1131, 318] width 24 height 24
click at [1072, 319] on span "Contributor" at bounding box center [1079, 318] width 65 height 14
click at [352, 216] on span "General" at bounding box center [383, 218] width 110 height 17
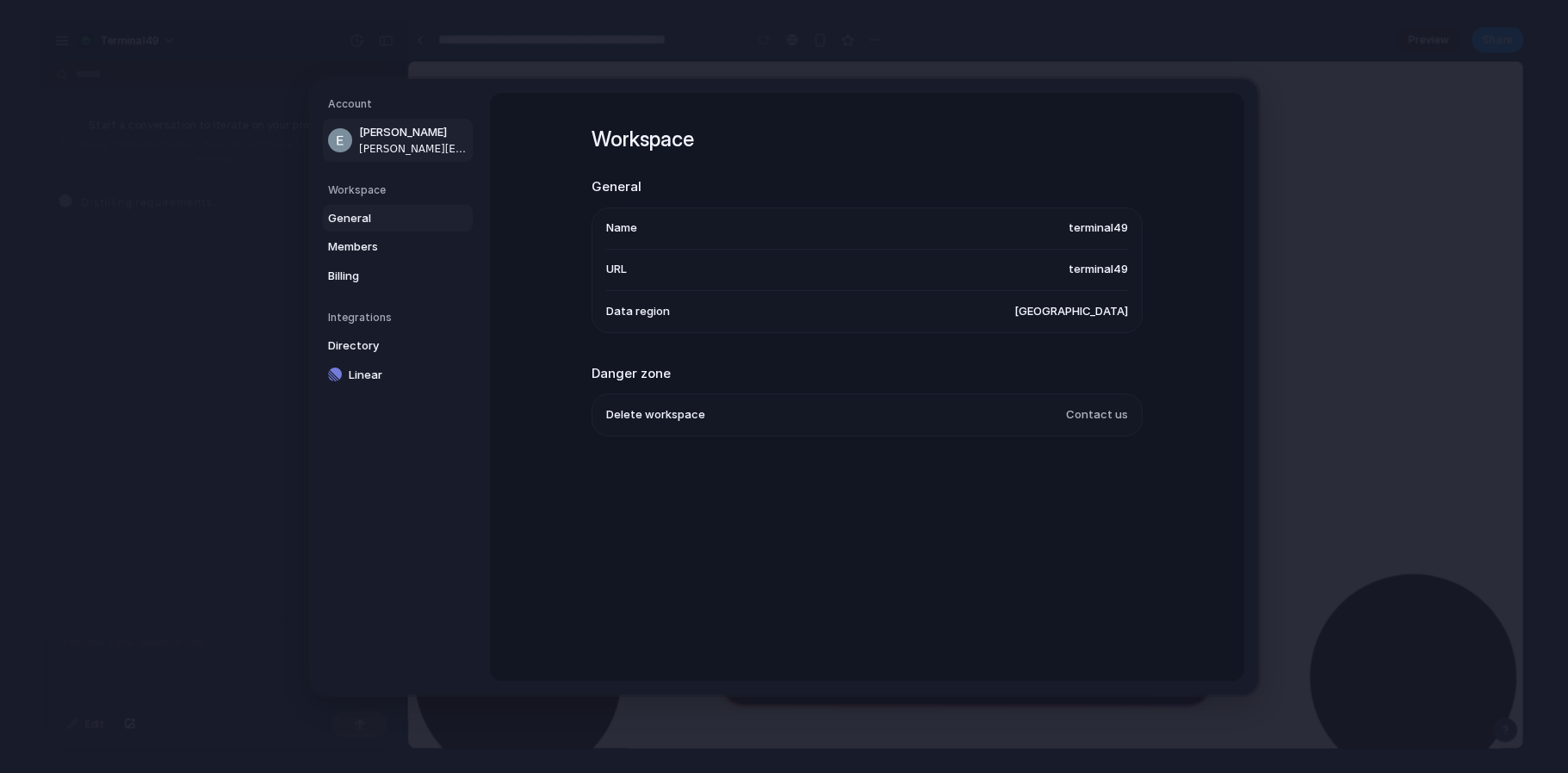
click at [416, 134] on span "[PERSON_NAME]" at bounding box center [414, 133] width 110 height 17
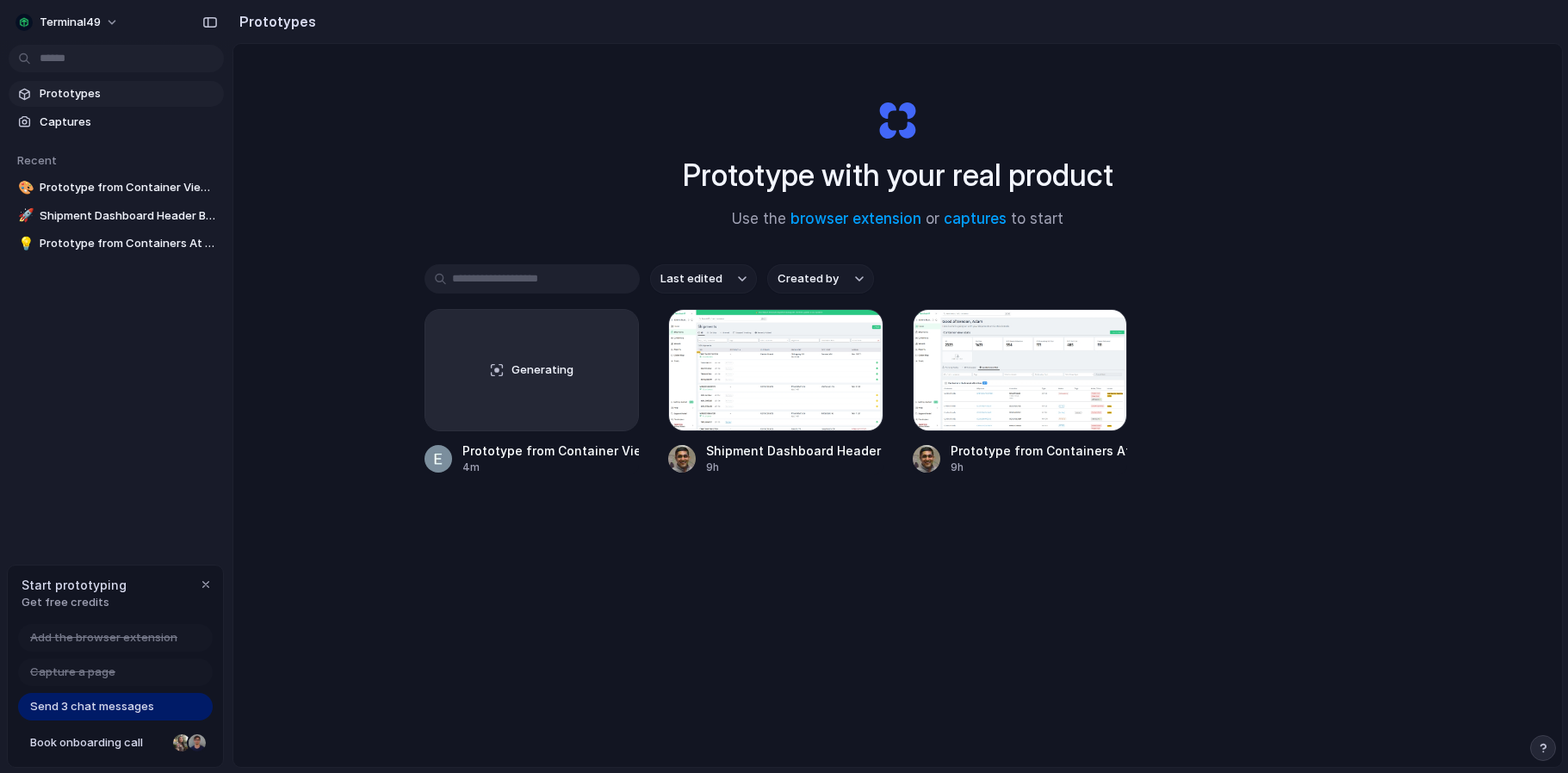
click at [102, 88] on span "Prototypes" at bounding box center [128, 94] width 178 height 17
click at [108, 20] on button "terminal49" at bounding box center [68, 22] width 118 height 27
click at [1542, 746] on div "Settings Invite members Change theme Sign out" at bounding box center [784, 386] width 1568 height 773
click at [1544, 748] on div "button" at bounding box center [1543, 748] width 12 height 12
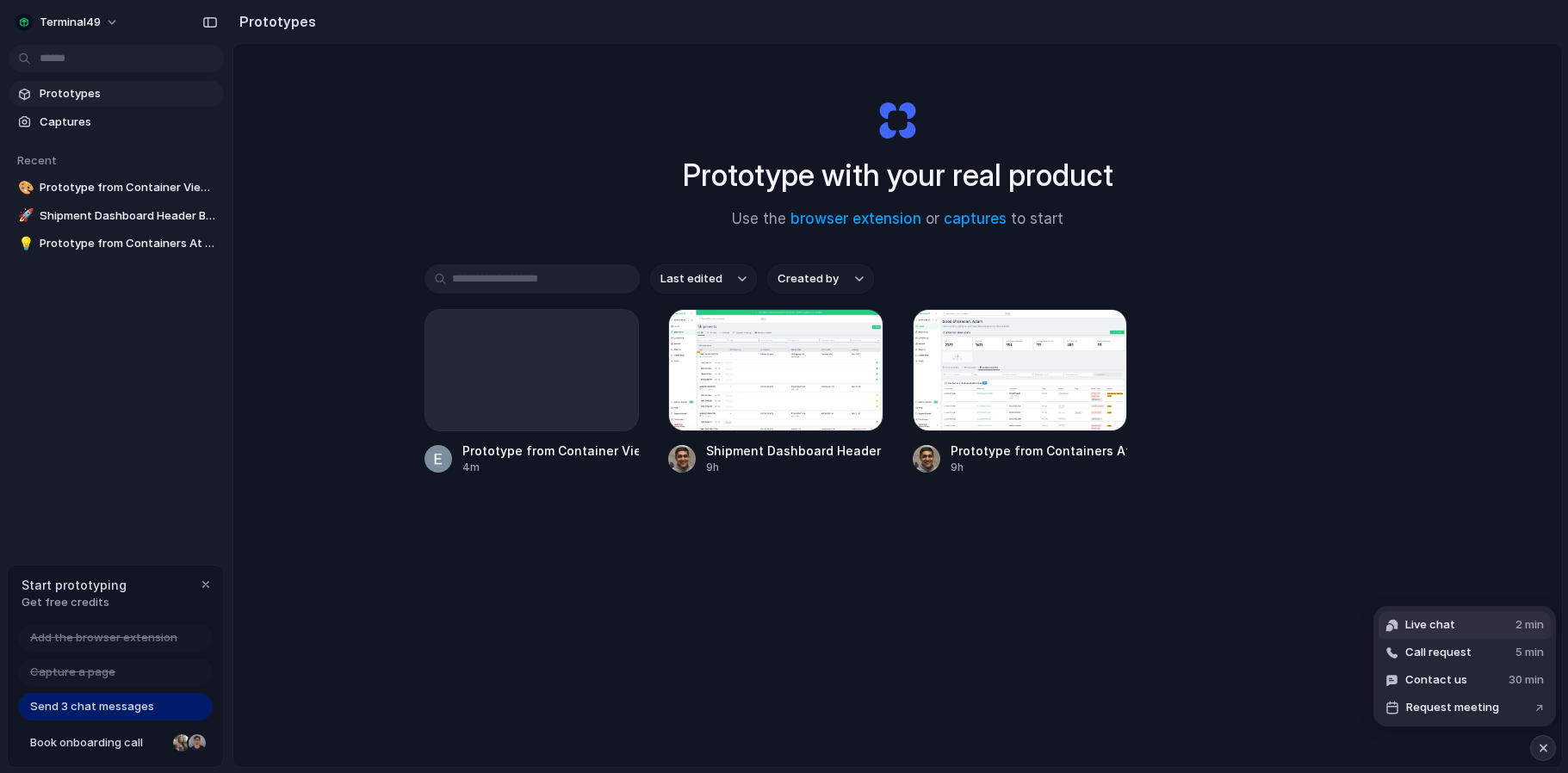
click at [1449, 623] on span "Live chat" at bounding box center [1429, 625] width 50 height 17
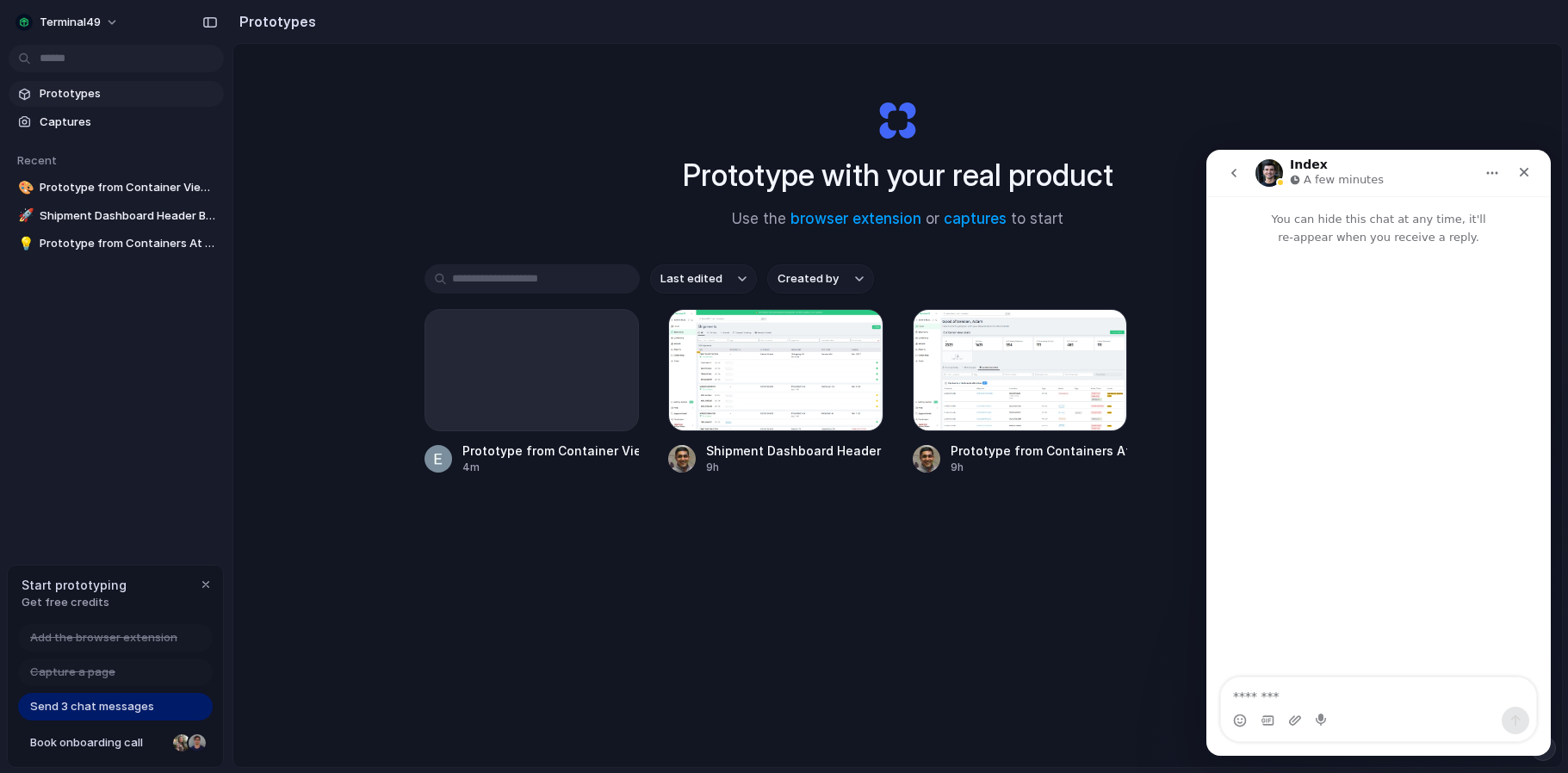
click at [1359, 696] on textarea "Message…" at bounding box center [1377, 692] width 315 height 29
type textarea "**********"
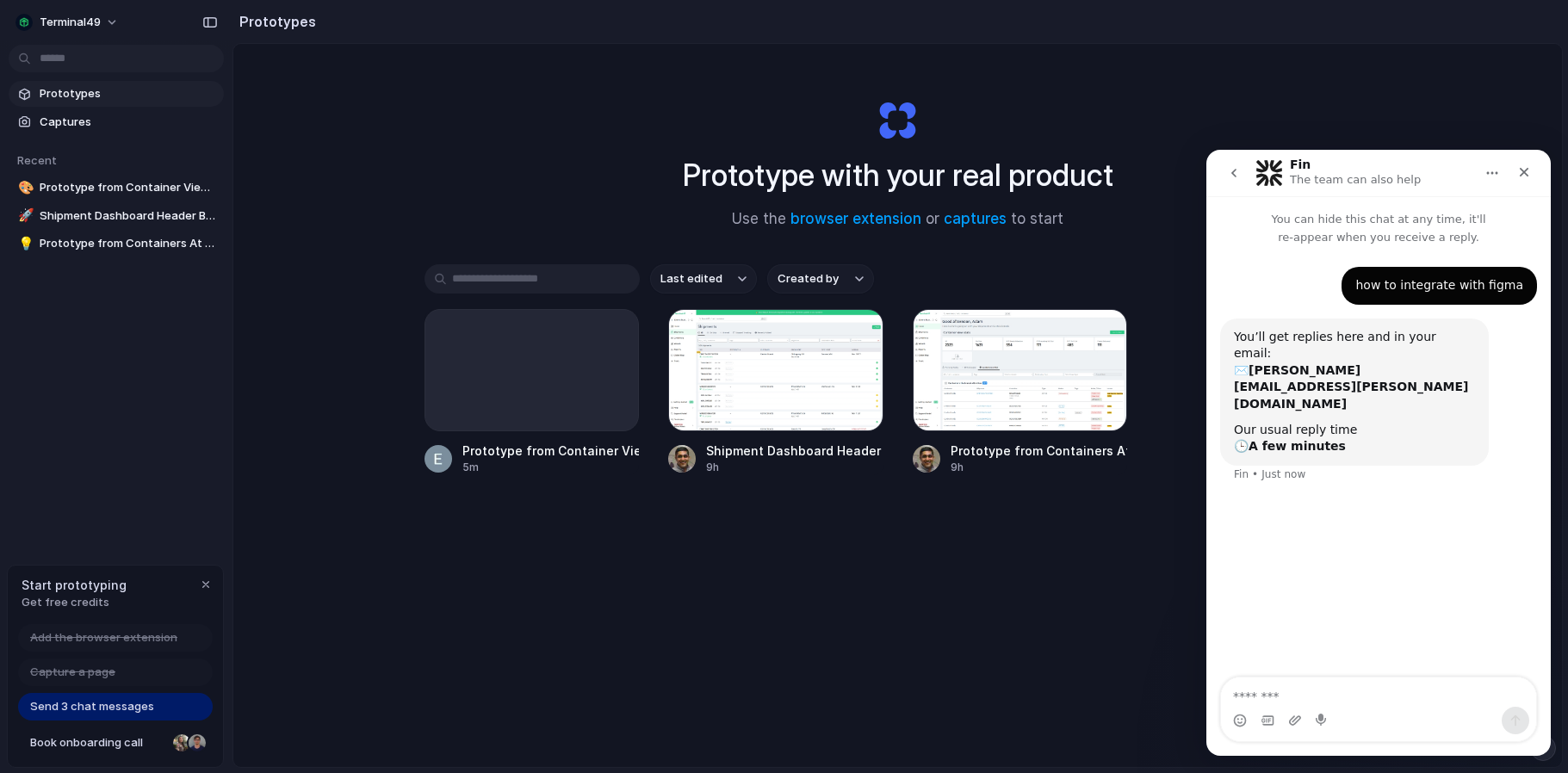
click at [1303, 694] on textarea "Message…" at bounding box center [1377, 692] width 315 height 29
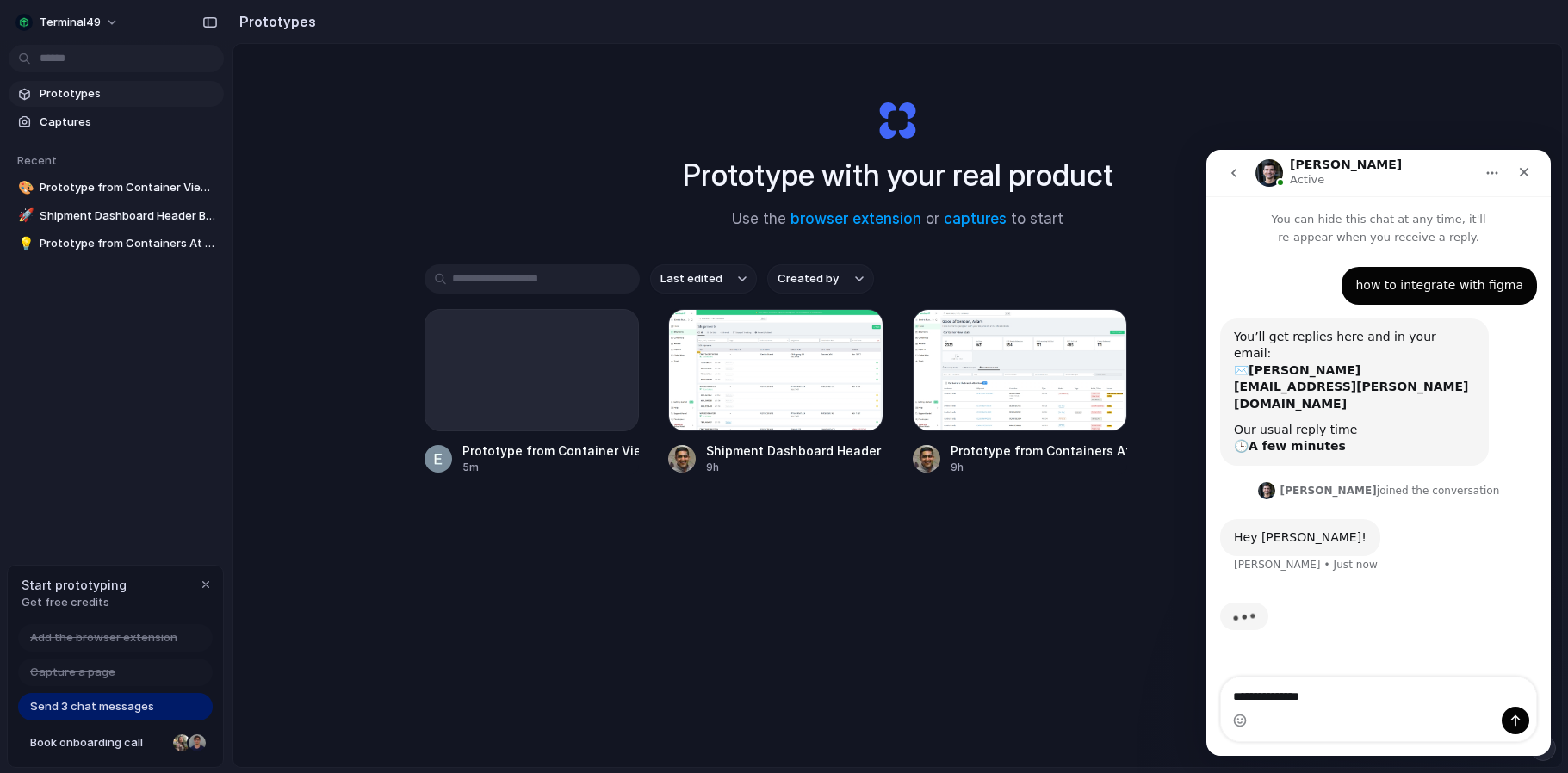
click at [1262, 697] on textarea "**********" at bounding box center [1377, 692] width 315 height 29
click at [1347, 695] on textarea "**********" at bounding box center [1377, 692] width 315 height 29
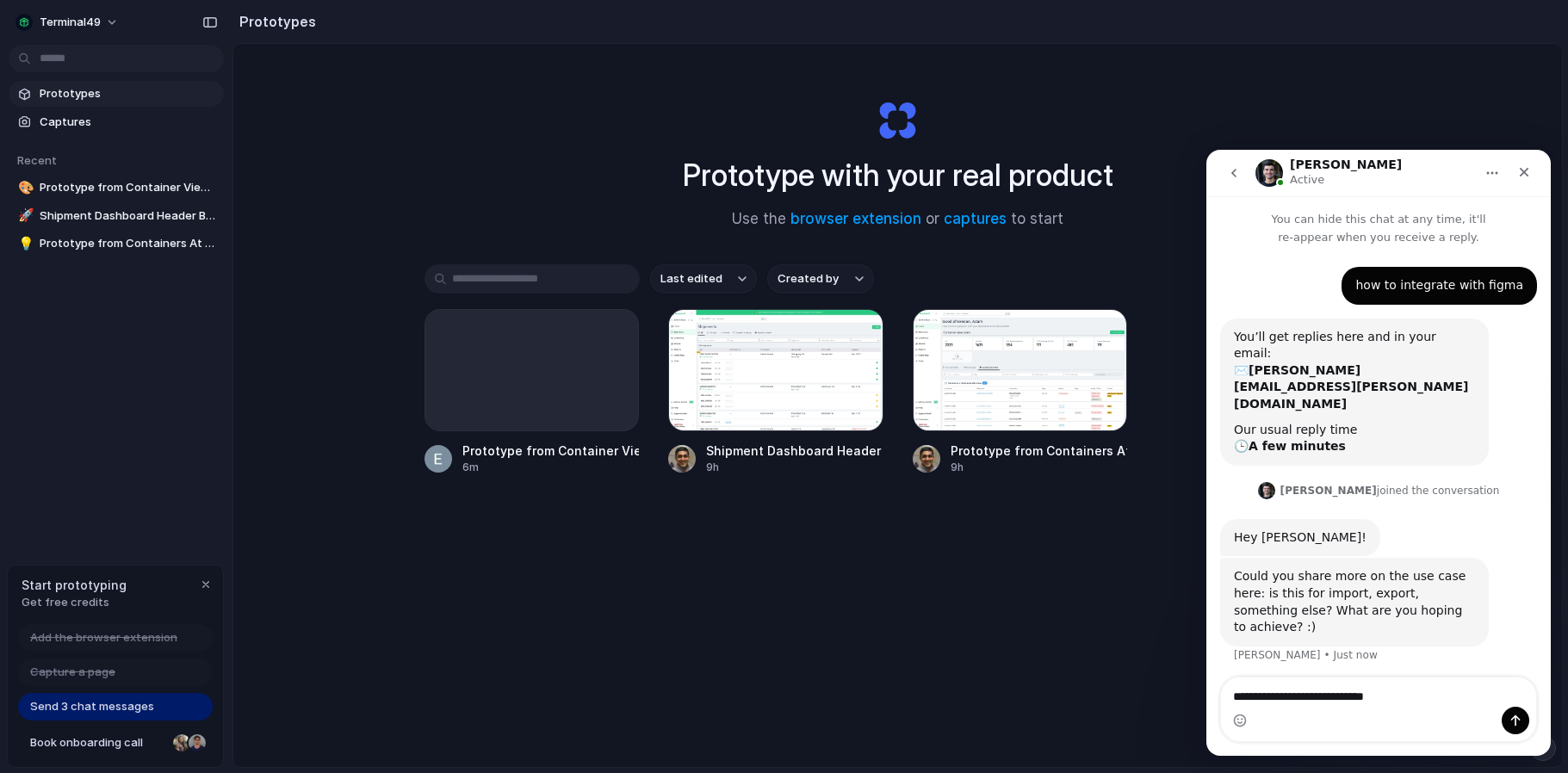
drag, startPoint x: 1421, startPoint y: 692, endPoint x: 1199, endPoint y: 691, distance: 222.0
click at [1206, 691] on html "**********" at bounding box center [1378, 452] width 344 height 607
click at [1425, 694] on textarea "**********" at bounding box center [1377, 692] width 315 height 29
drag, startPoint x: 1356, startPoint y: 697, endPoint x: 1275, endPoint y: 698, distance: 81.0
click at [1275, 698] on textarea "**********" at bounding box center [1377, 692] width 315 height 29
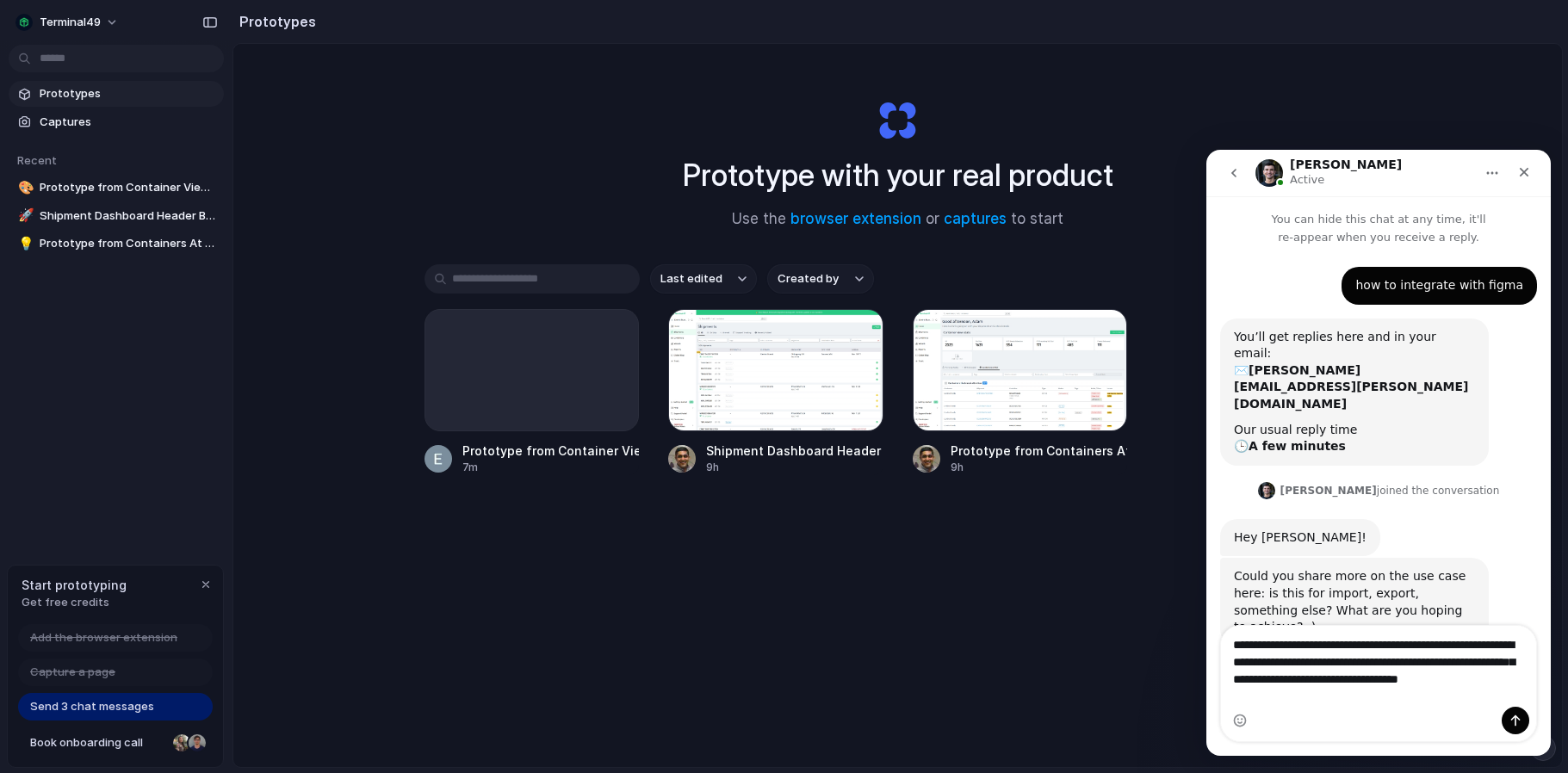
scroll to position [6, 0]
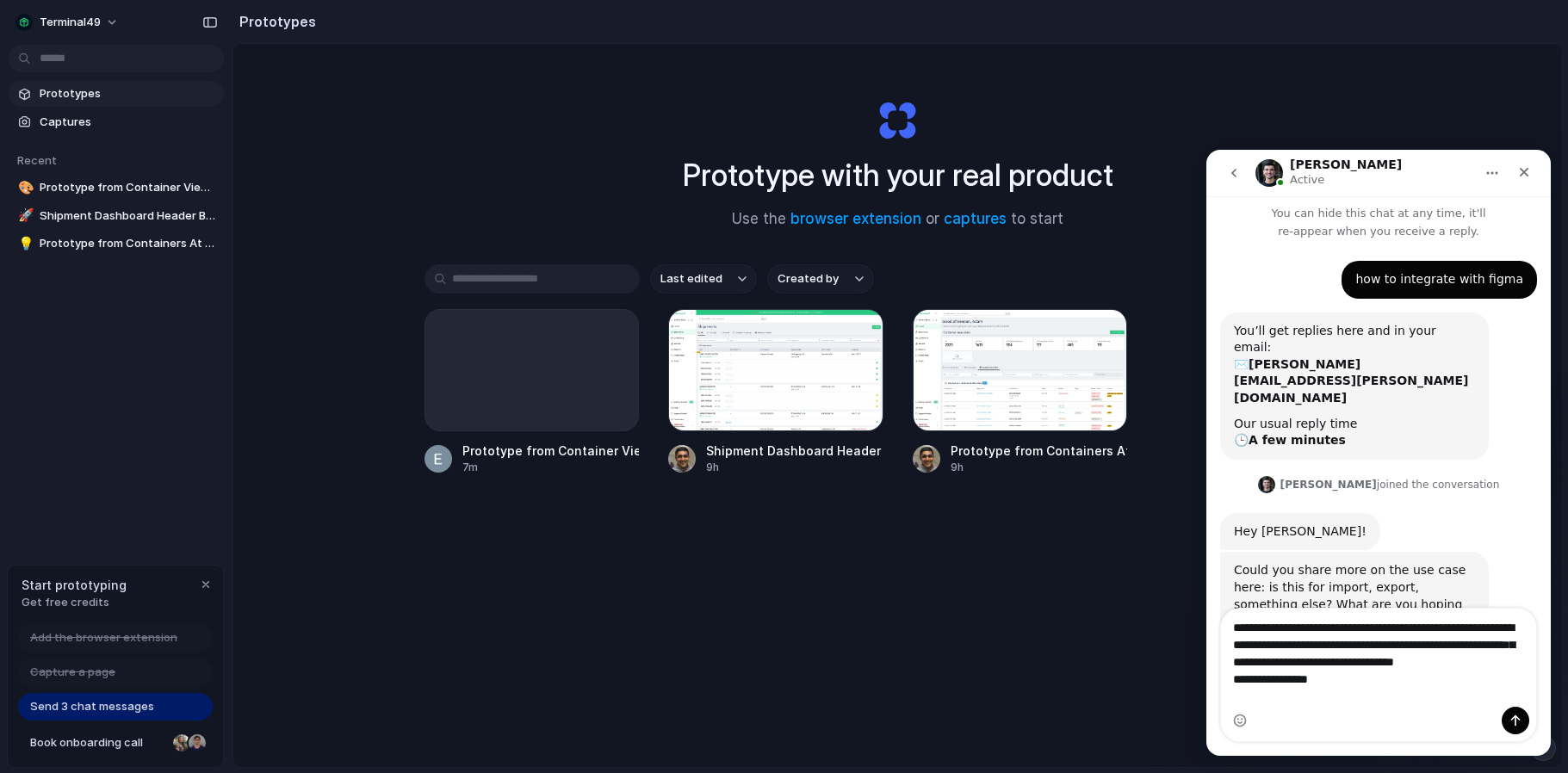
click at [1291, 679] on textarea "**********" at bounding box center [1377, 657] width 315 height 98
click at [1292, 679] on textarea "**********" at bounding box center [1377, 657] width 315 height 98
drag, startPoint x: 1366, startPoint y: 678, endPoint x: 1327, endPoint y: 679, distance: 39.0
click at [1326, 679] on textarea "**********" at bounding box center [1377, 657] width 315 height 98
click at [1338, 697] on textarea "**********" at bounding box center [1377, 657] width 315 height 98
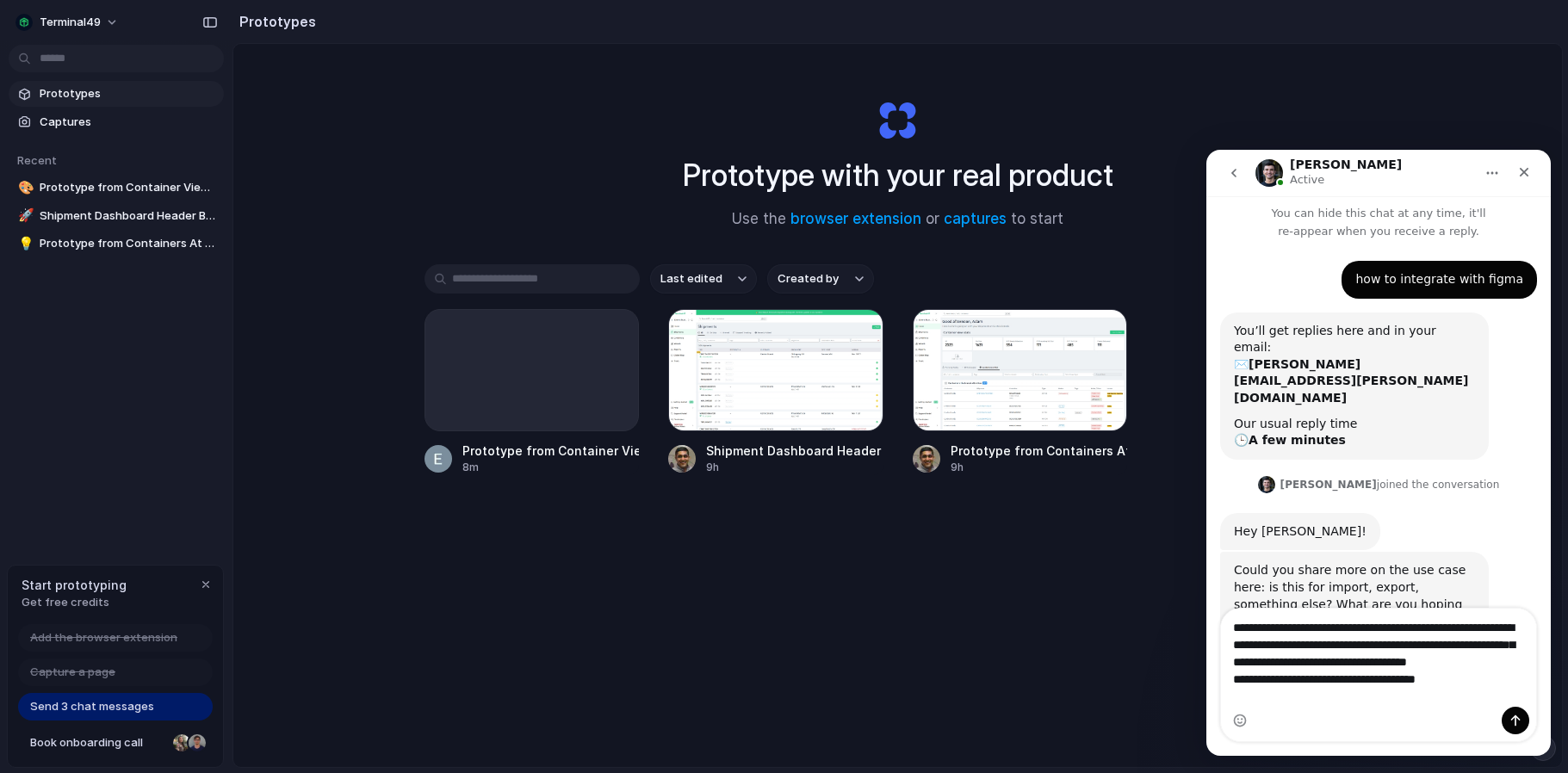
type textarea "**********"
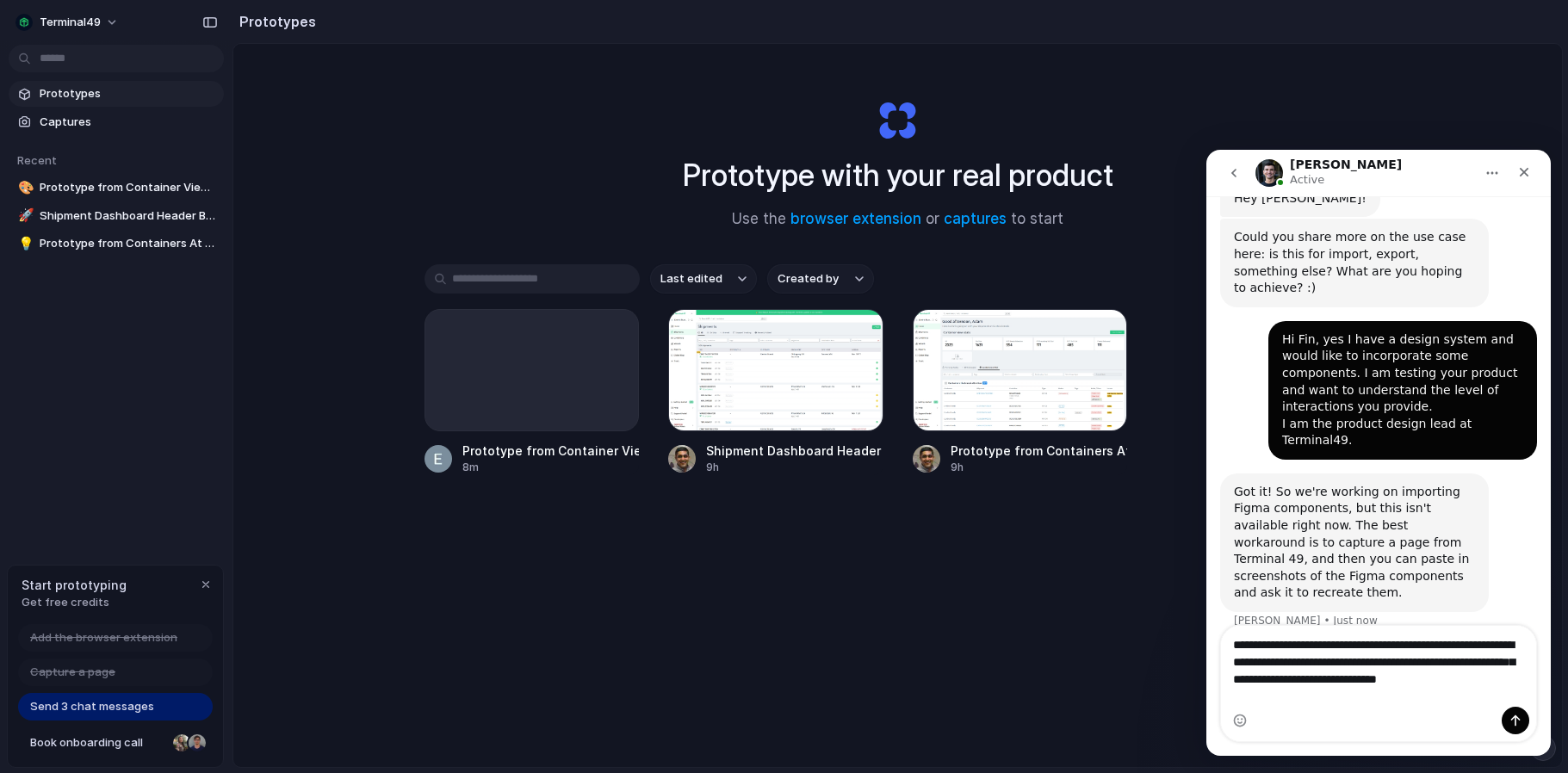
scroll to position [343, 0]
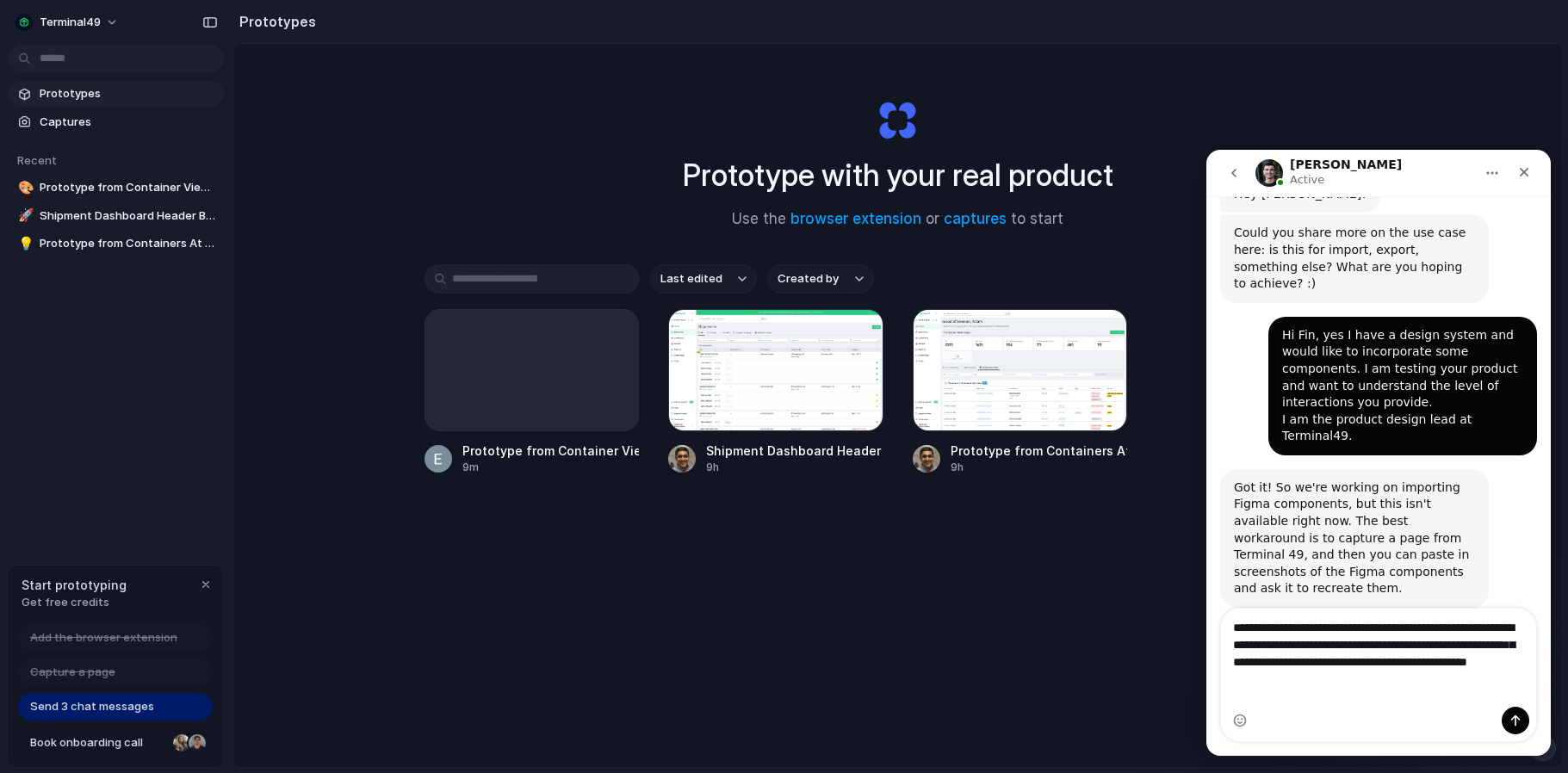
type textarea "**********"
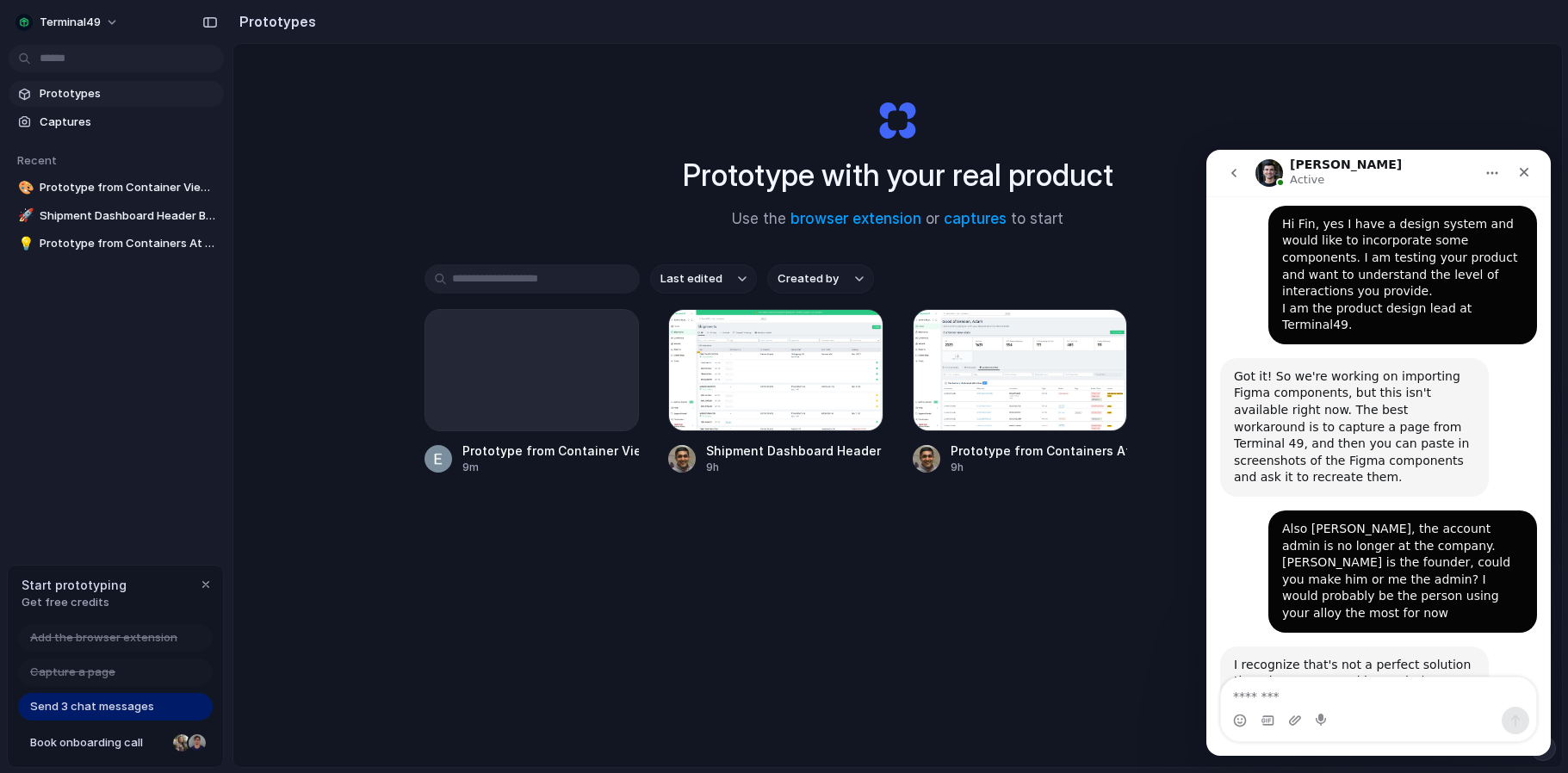
scroll to position [452, 0]
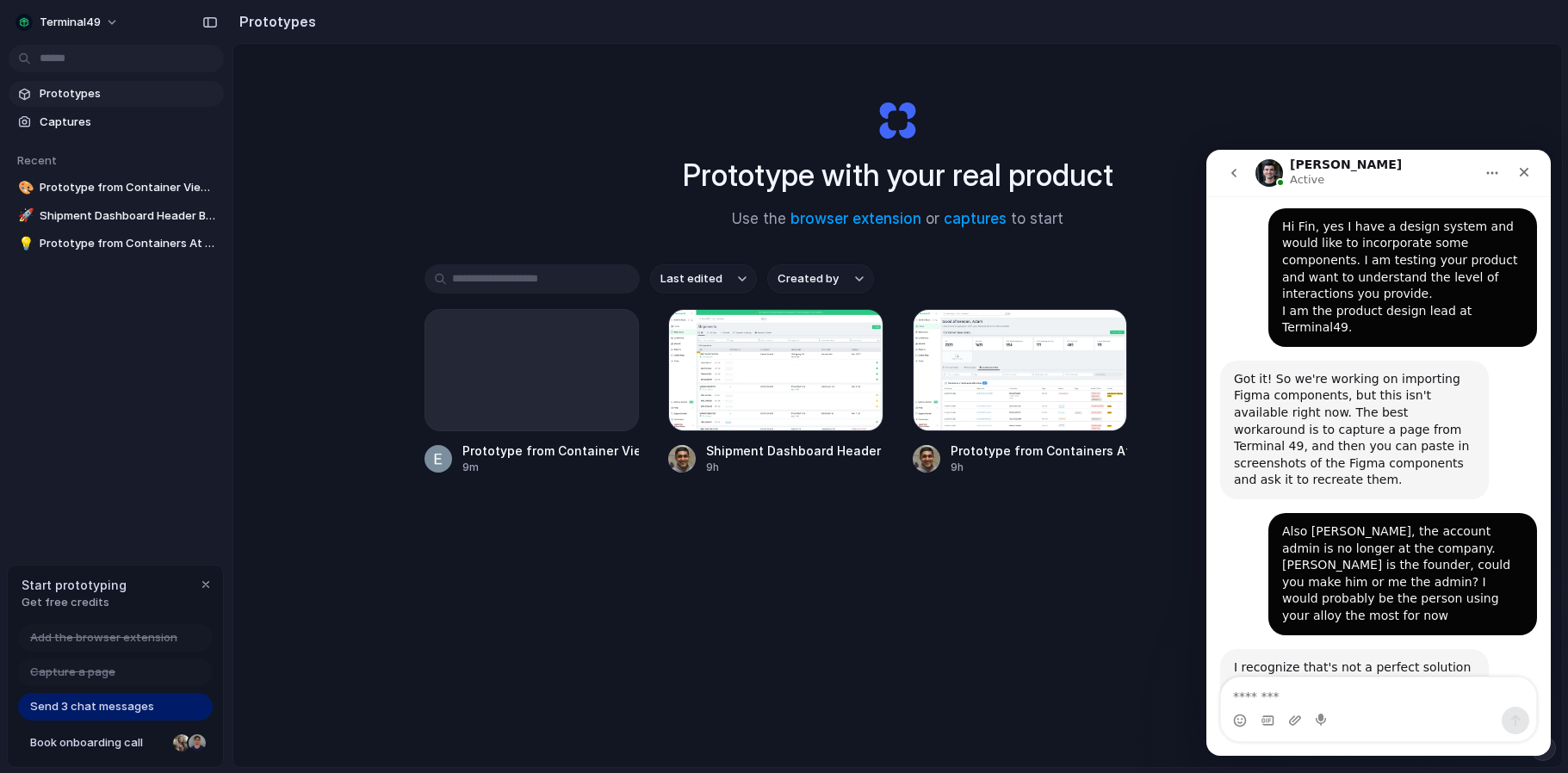
click at [1456, 371] on div "Got it! So we're working on importing Figma components, but this isn't availabl…" at bounding box center [1354, 430] width 241 height 118
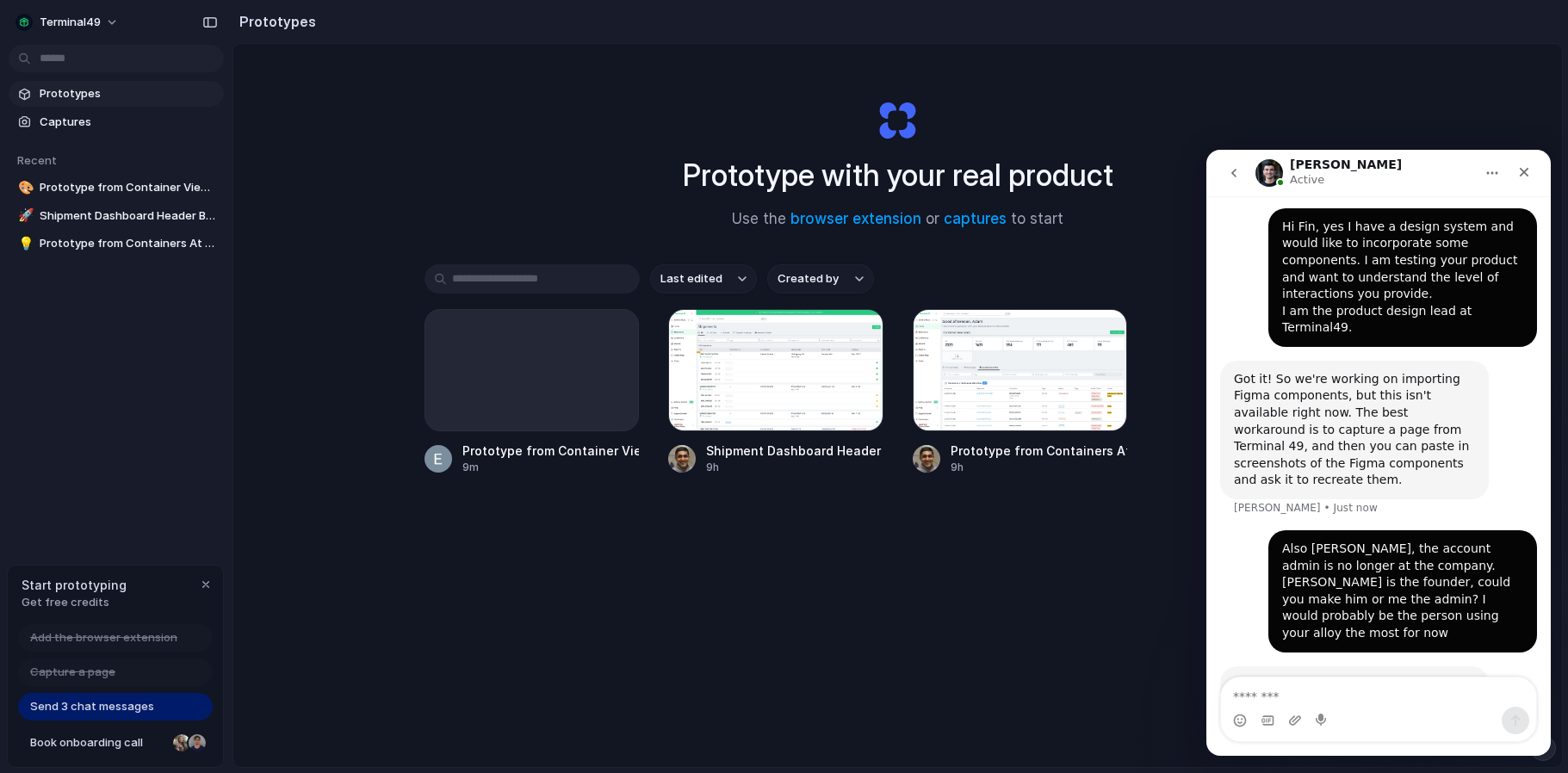
scroll to position [469, 0]
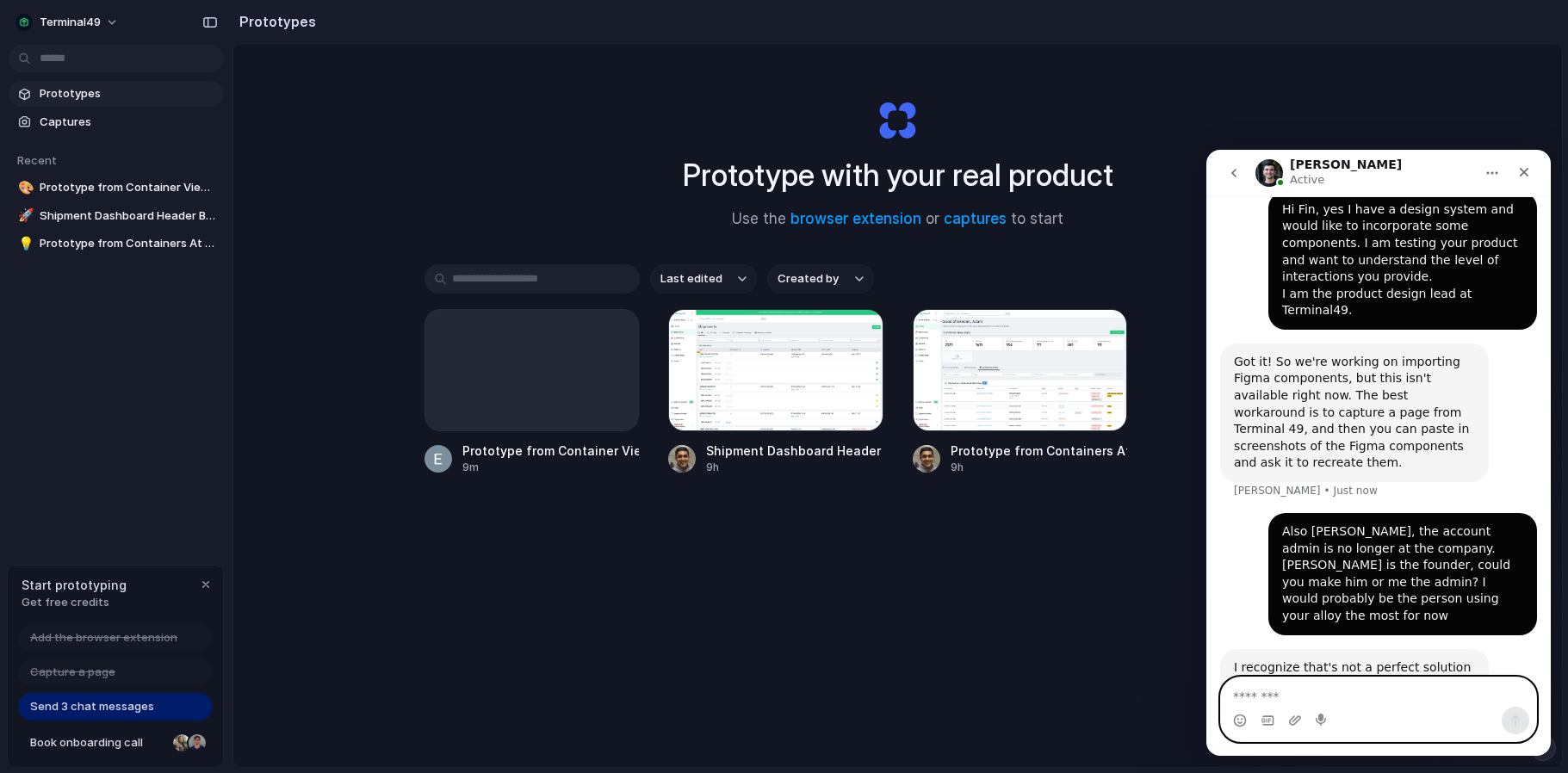
click at [1355, 700] on textarea "Message…" at bounding box center [1377, 692] width 315 height 29
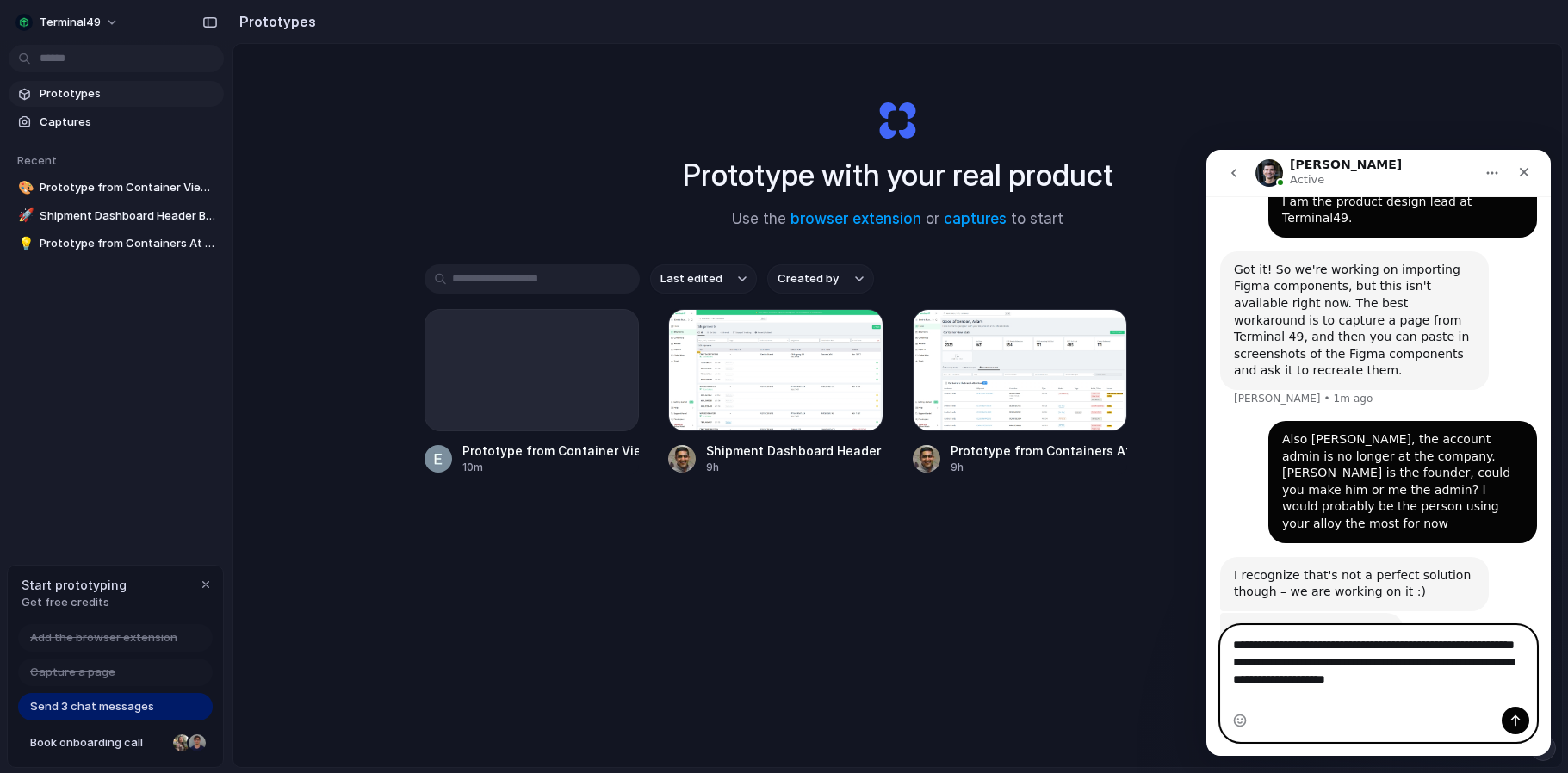
scroll to position [560, 0]
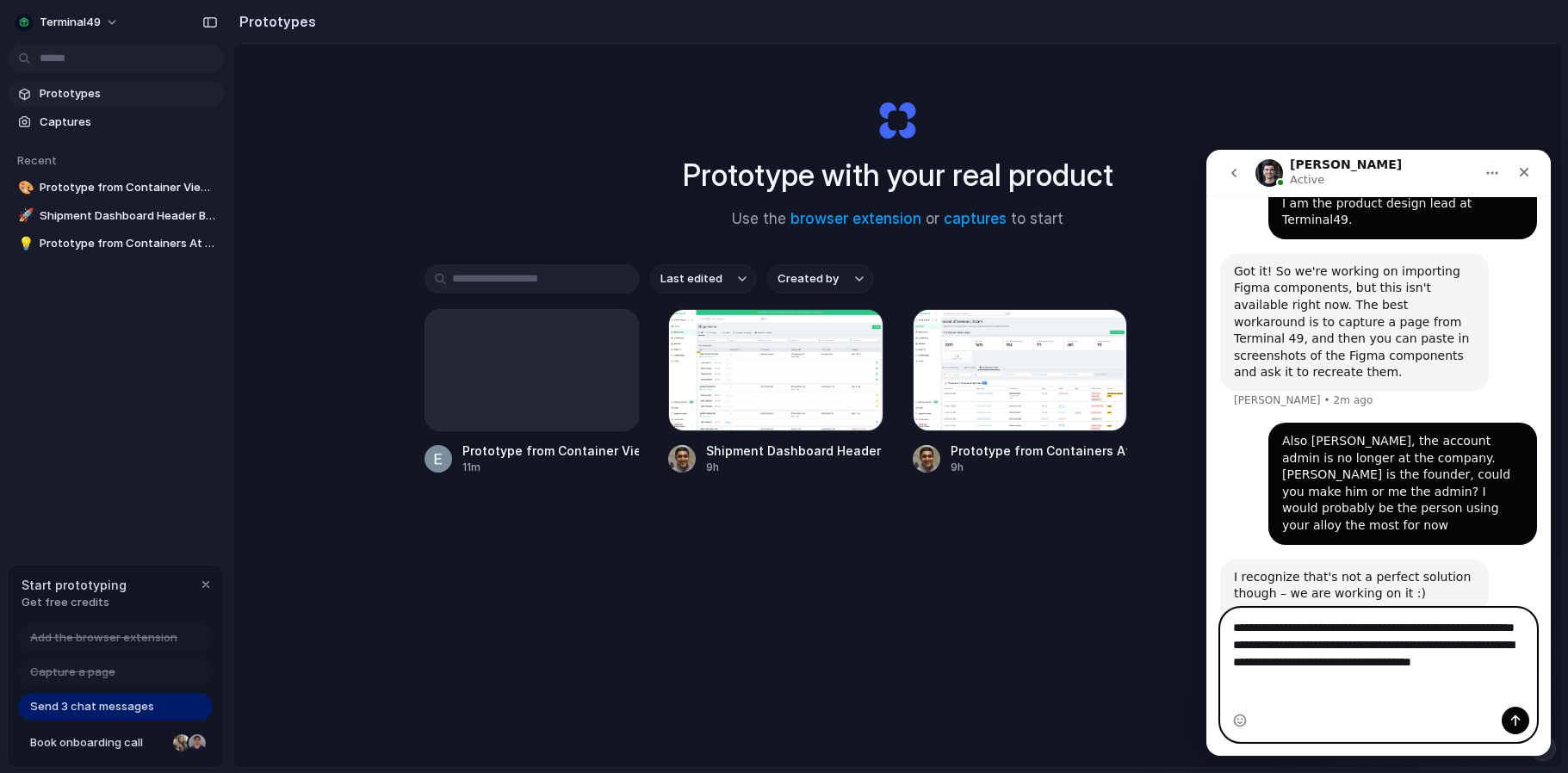
drag, startPoint x: 1302, startPoint y: 694, endPoint x: 2759, endPoint y: 849, distance: 1465.2
click at [1550, 700] on html "Simon Active You can hide this chat at any time, it'll re-appear when you recei…" at bounding box center [1378, 452] width 344 height 607
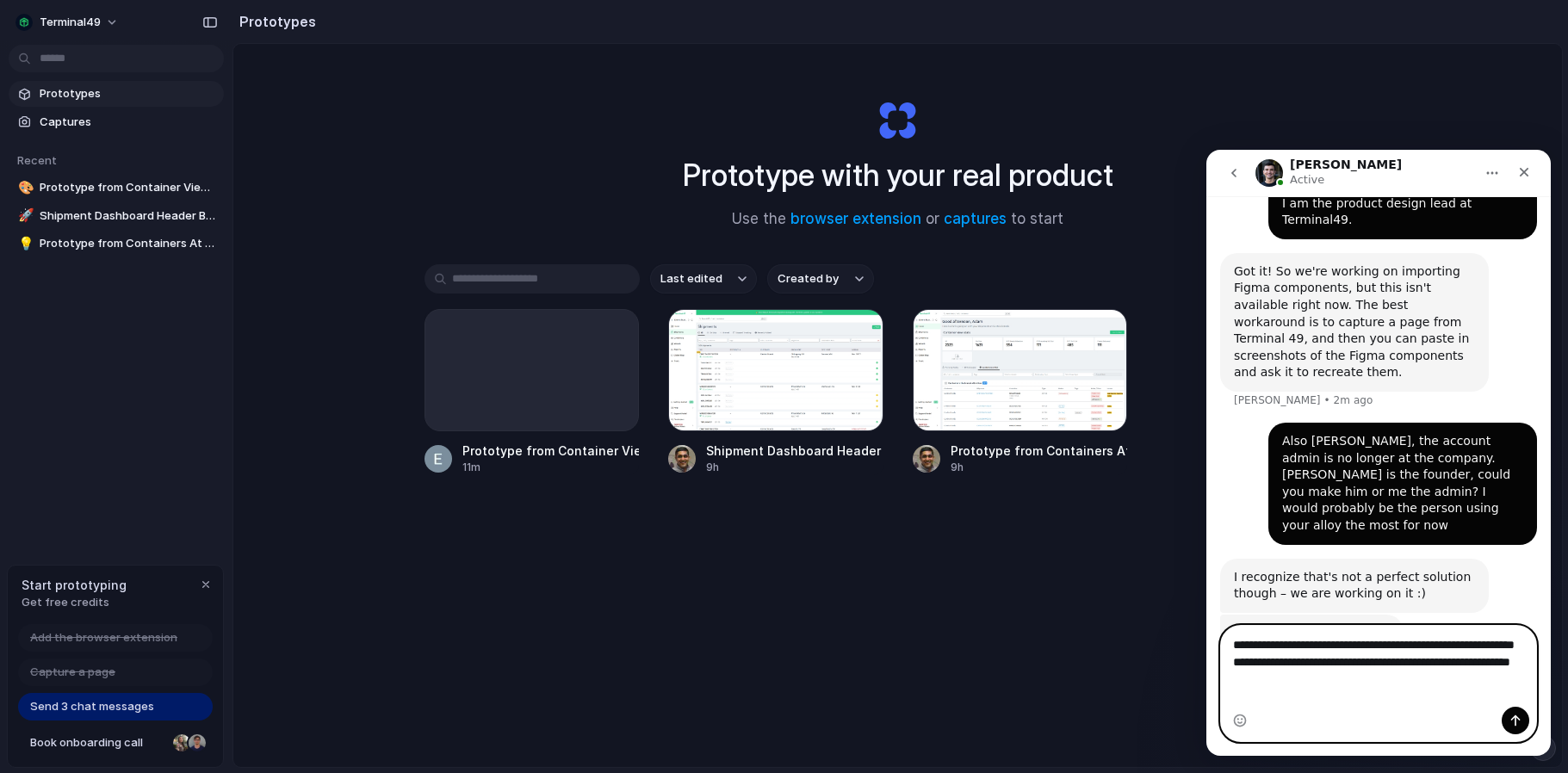
drag, startPoint x: 1291, startPoint y: 696, endPoint x: 1322, endPoint y: 697, distance: 31.0
click at [1291, 696] on textarea "**********" at bounding box center [1377, 667] width 315 height 81
type textarea "**********"
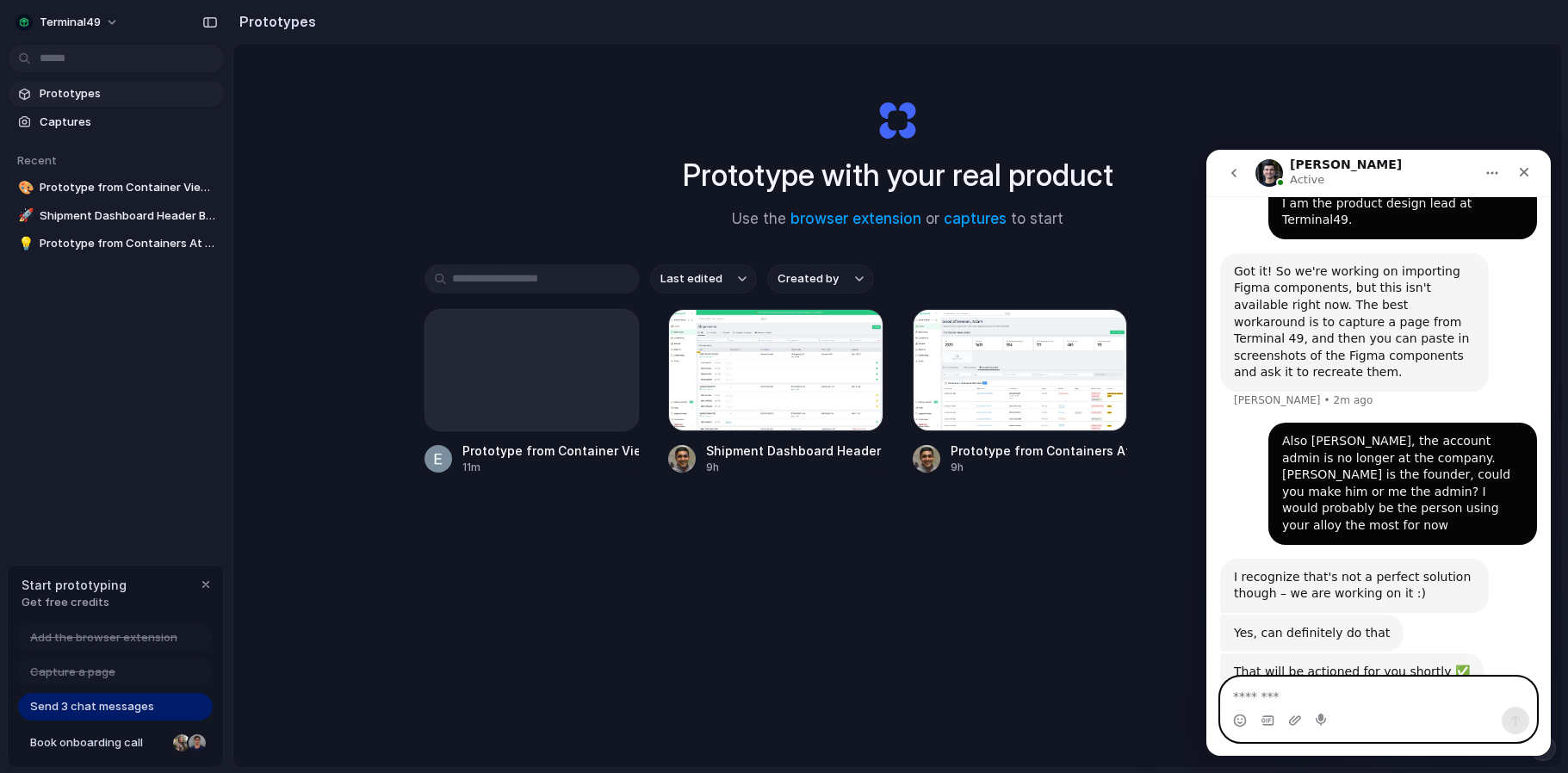
scroll to position [610, 0]
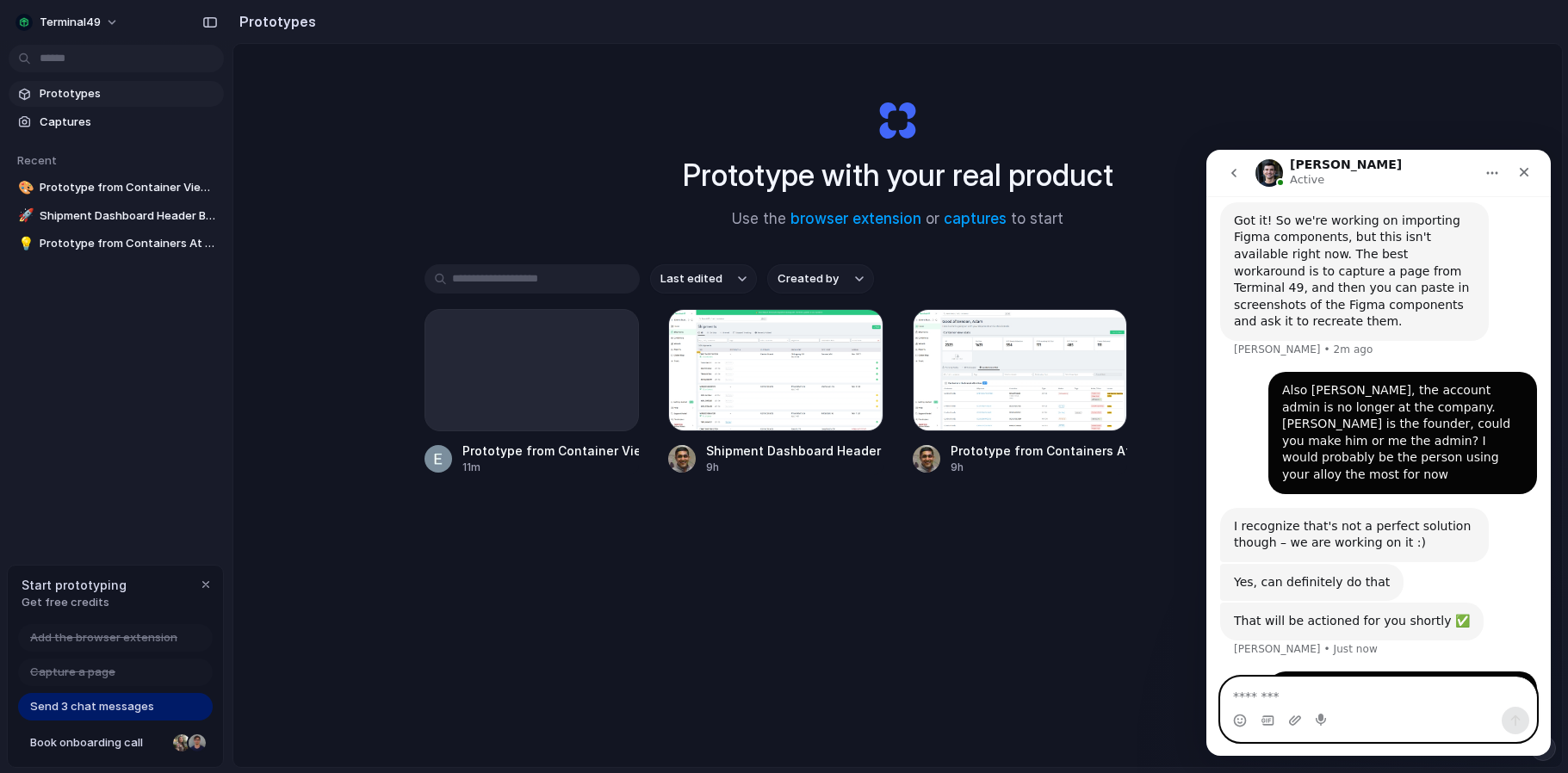
click at [1358, 693] on textarea "Message…" at bounding box center [1377, 692] width 315 height 29
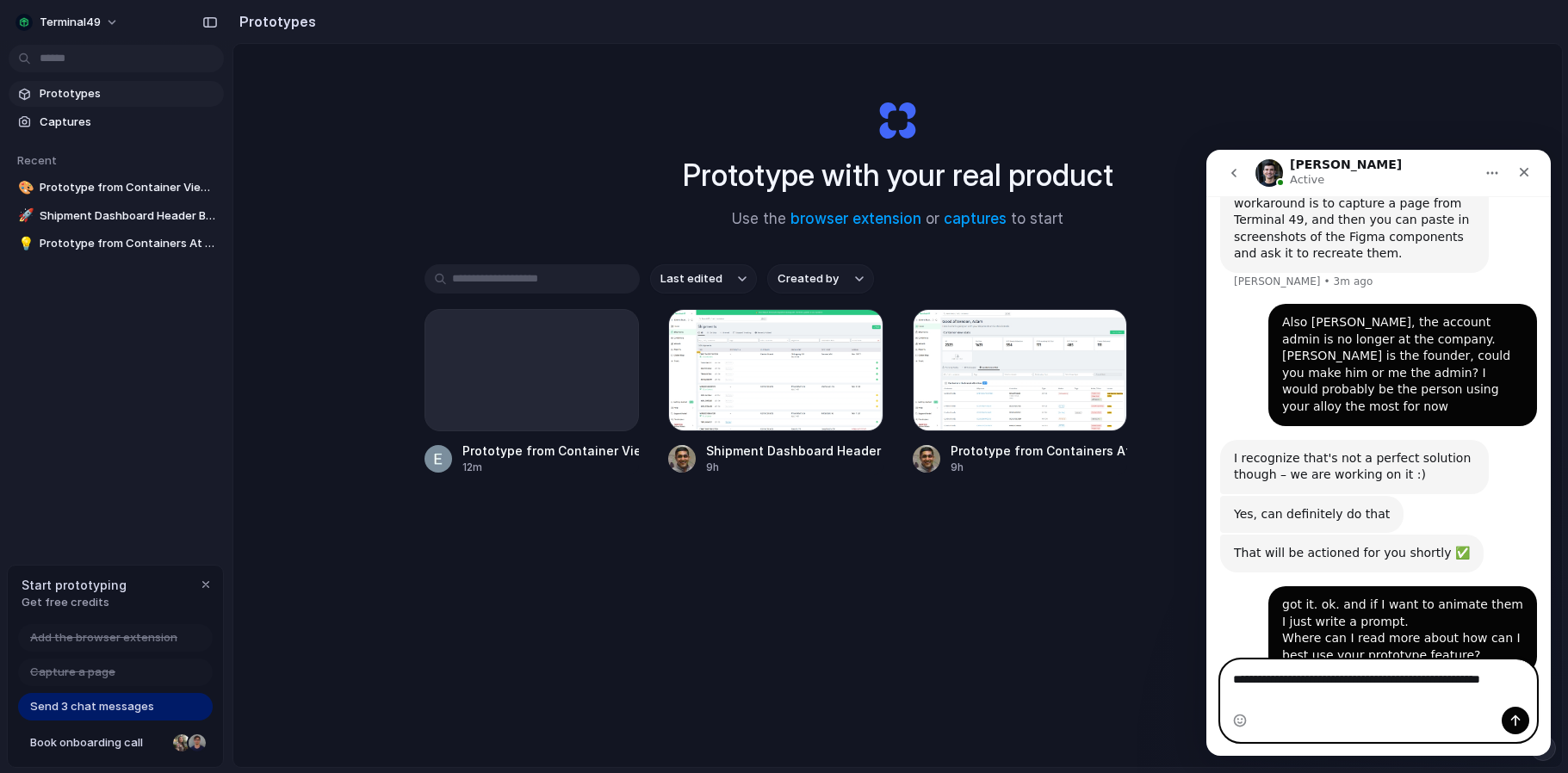
scroll to position [696, 0]
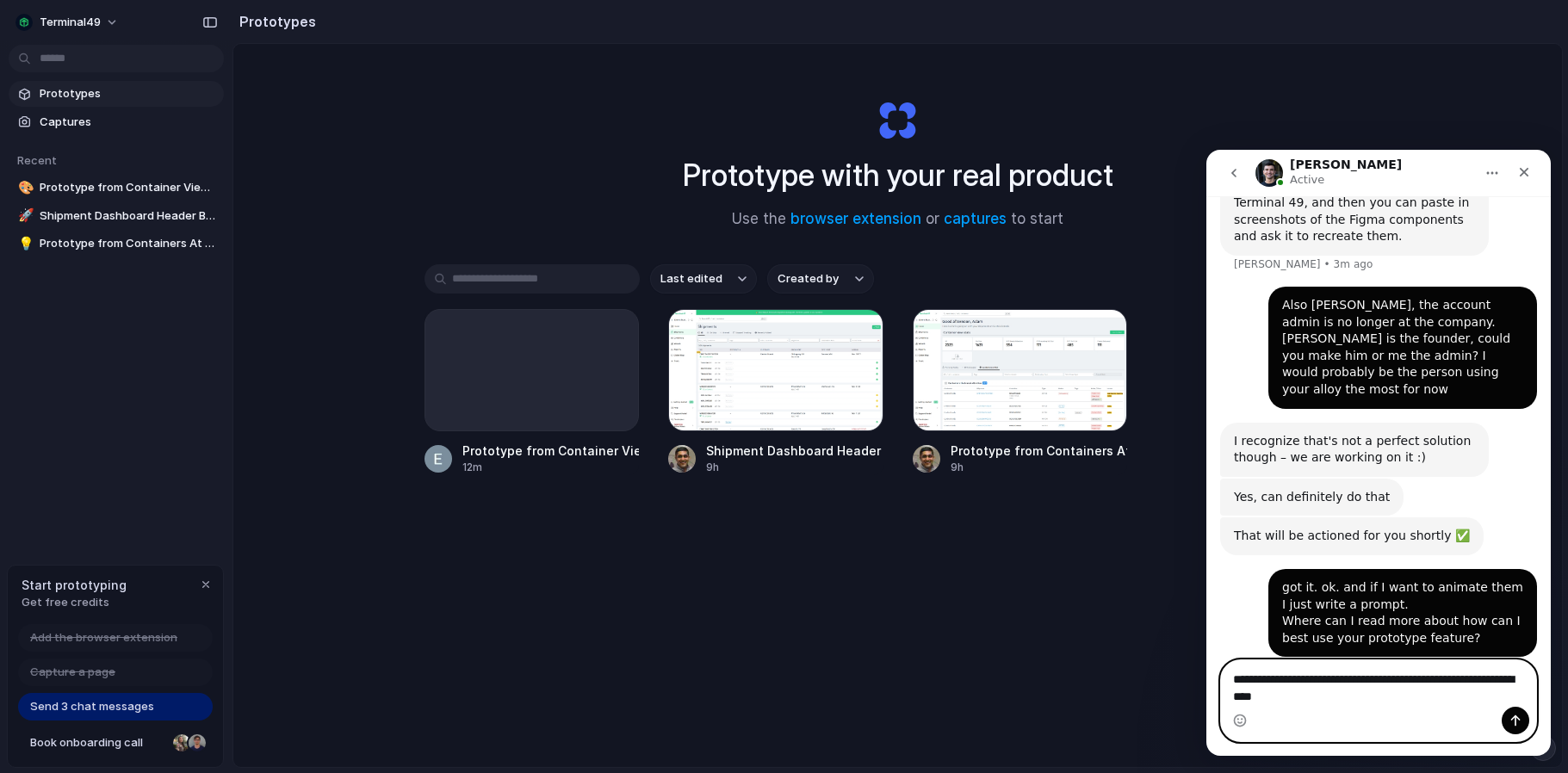
click at [1247, 697] on textarea "**********" at bounding box center [1377, 683] width 315 height 46
click at [1331, 700] on textarea "**********" at bounding box center [1377, 683] width 315 height 46
type textarea "**********"
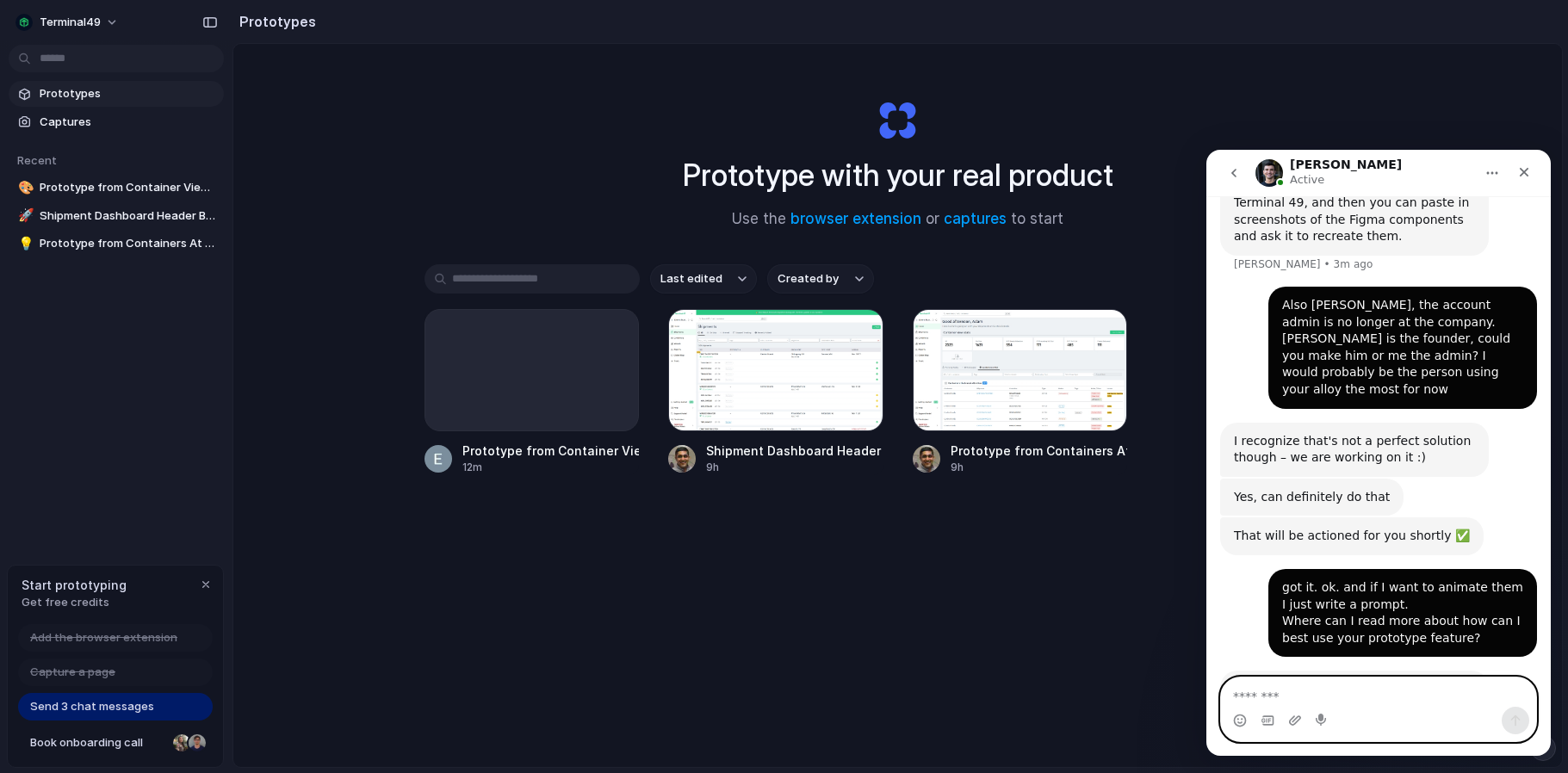
scroll to position [764, 0]
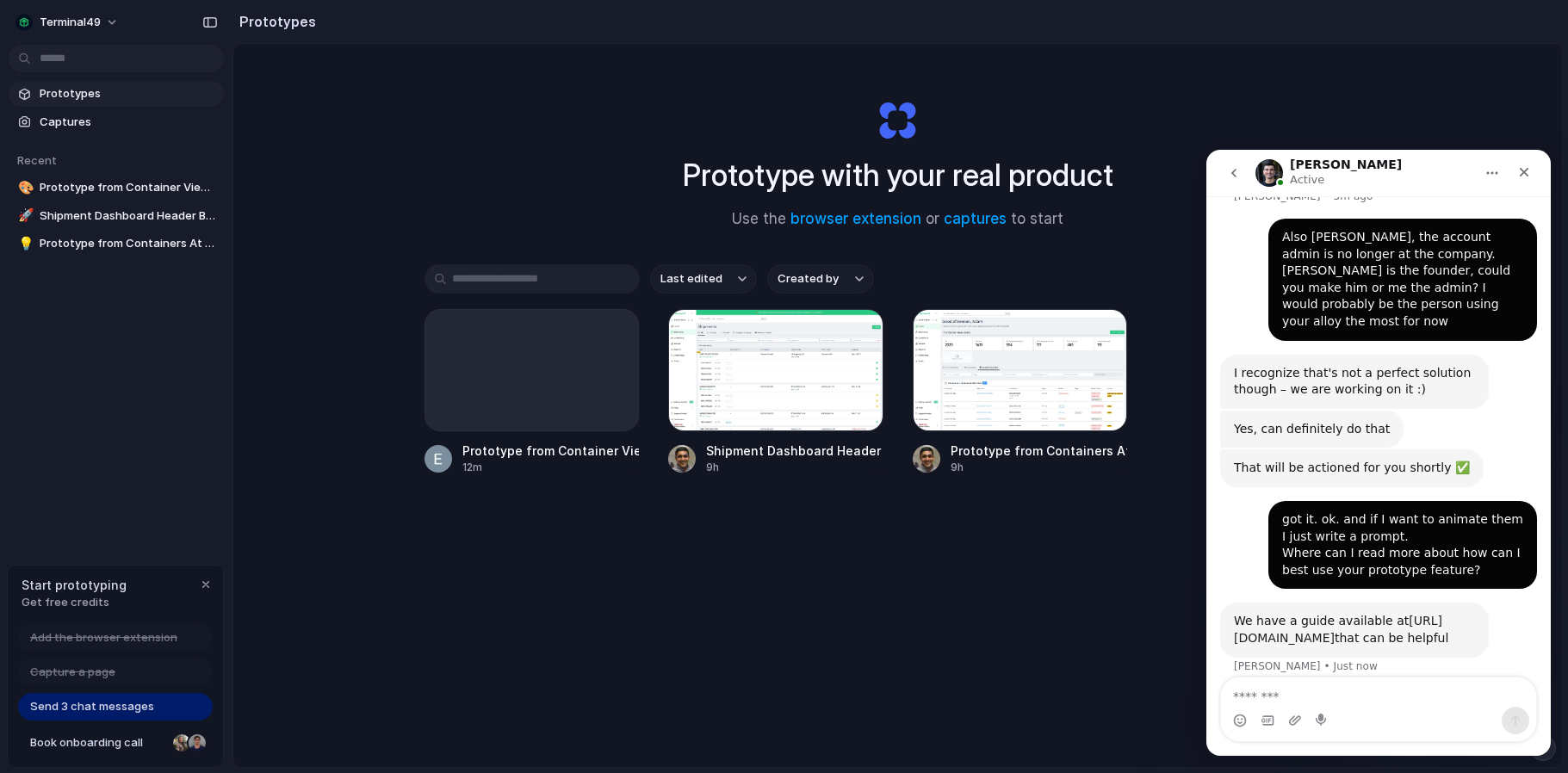
click at [1311, 614] on link "[URL][DOMAIN_NAME]" at bounding box center [1338, 629] width 209 height 31
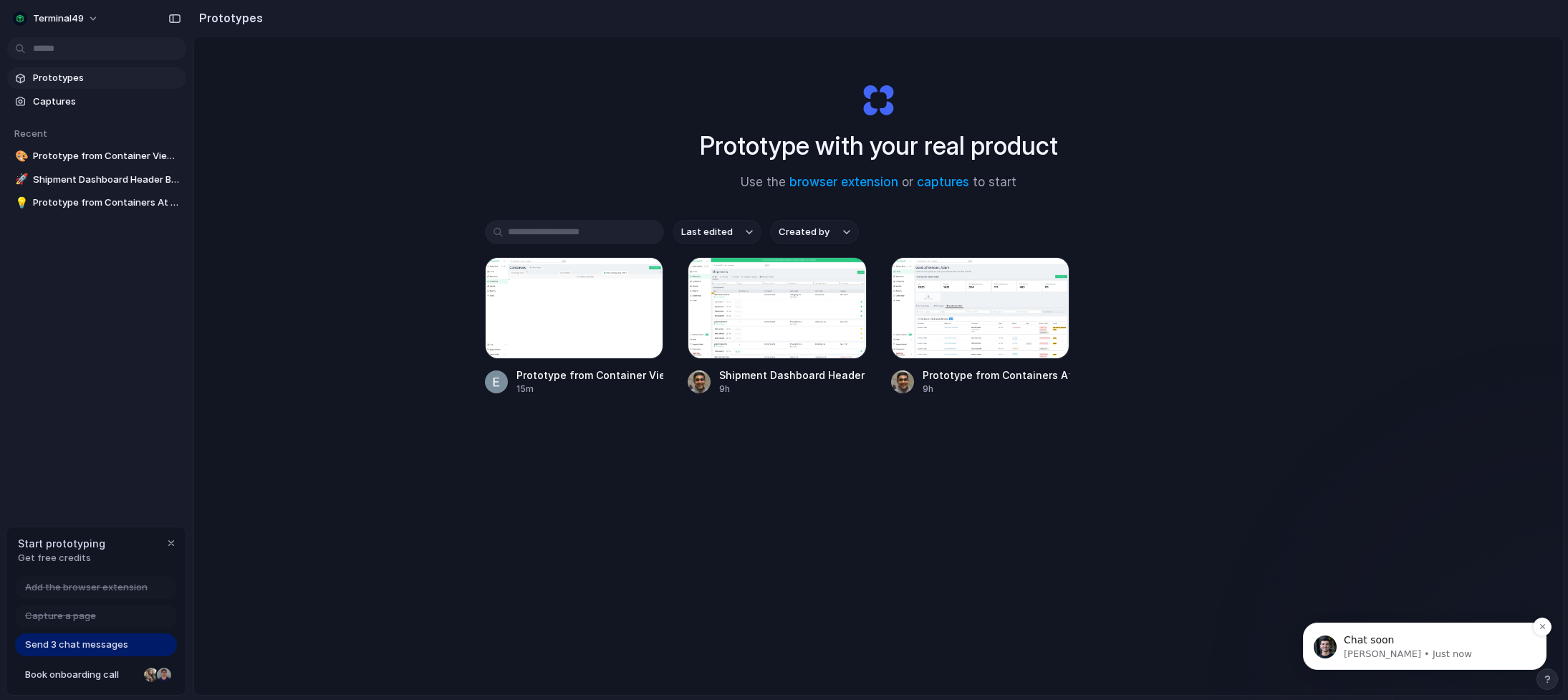
click at [1379, 637] on span "Chat soon" at bounding box center [1369, 639] width 50 height 12
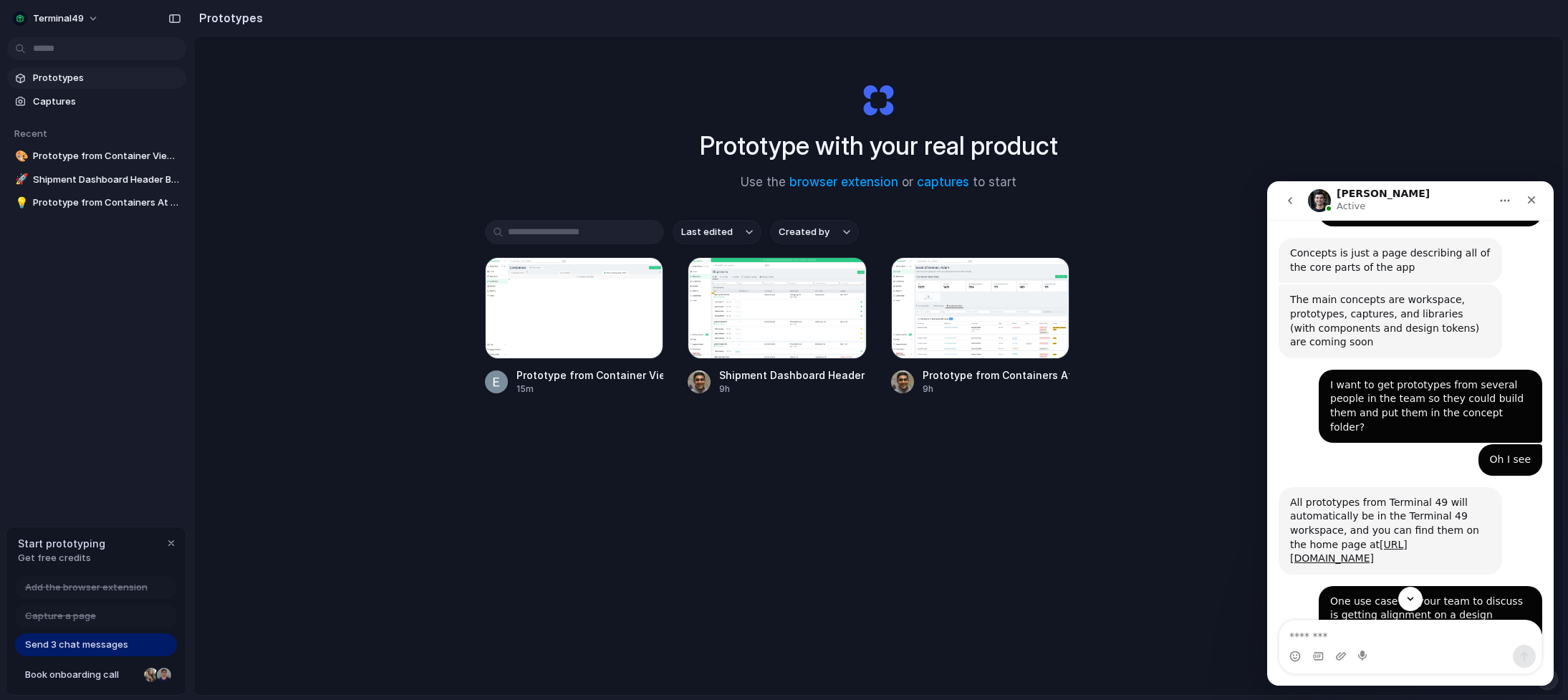
scroll to position [1723, 0]
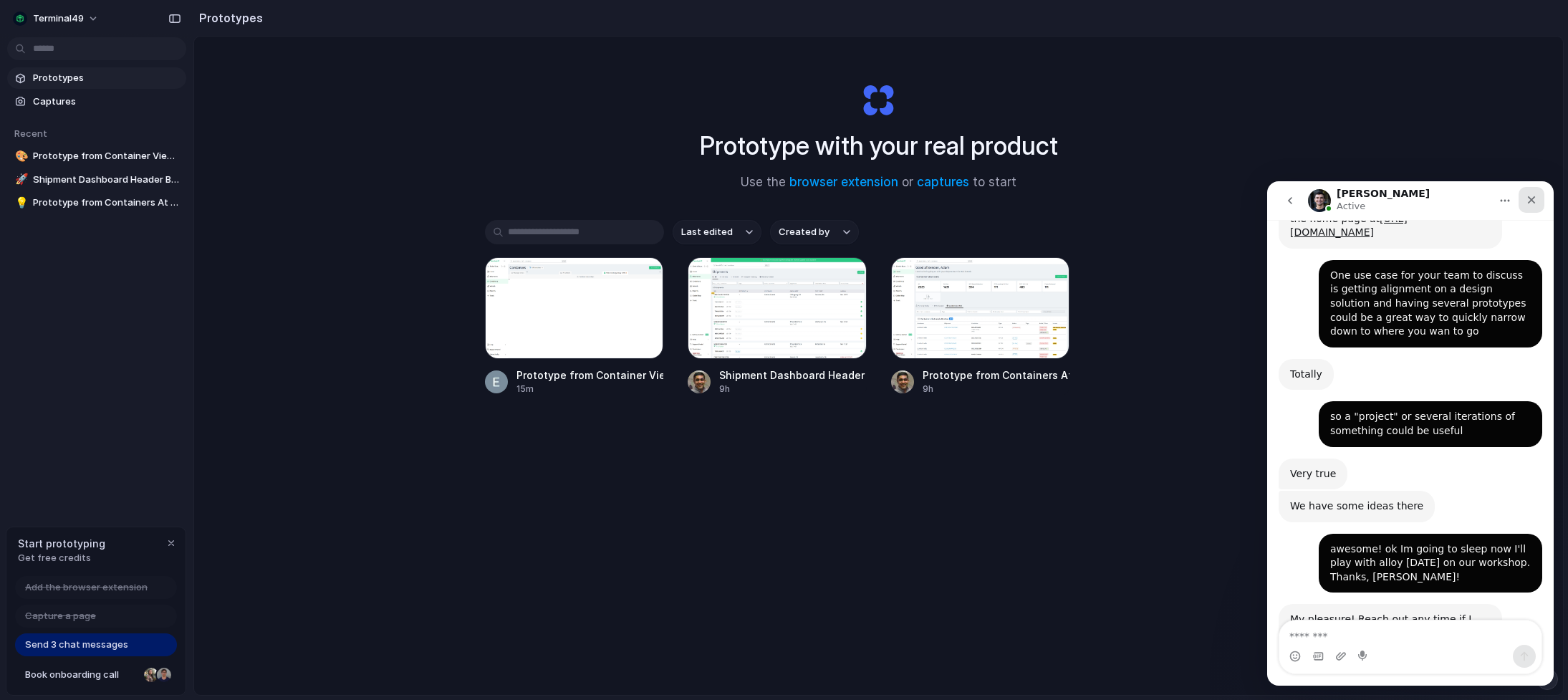
click at [1535, 201] on icon "Close" at bounding box center [1531, 199] width 12 height 12
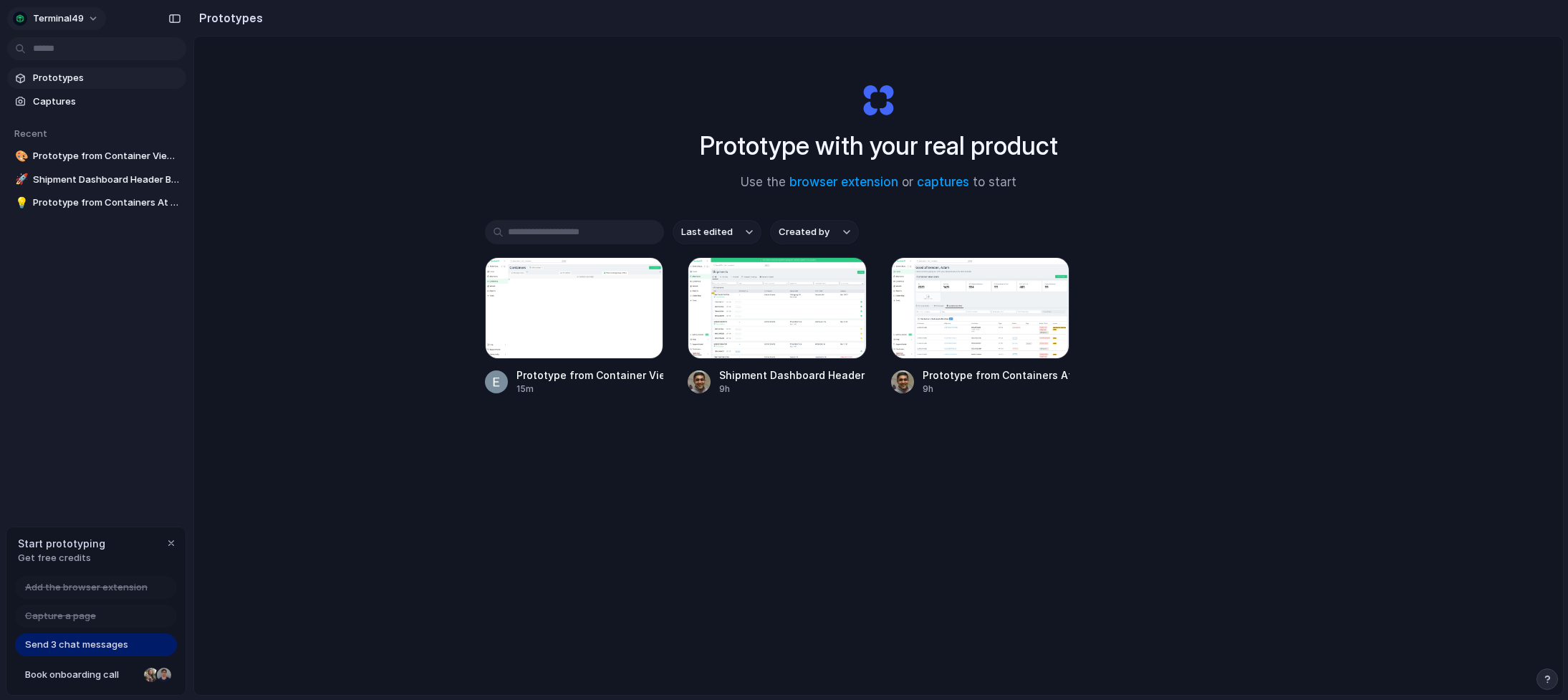
click at [90, 16] on button "terminal49" at bounding box center [56, 18] width 99 height 23
click at [56, 52] on span "Settings" at bounding box center [52, 51] width 39 height 14
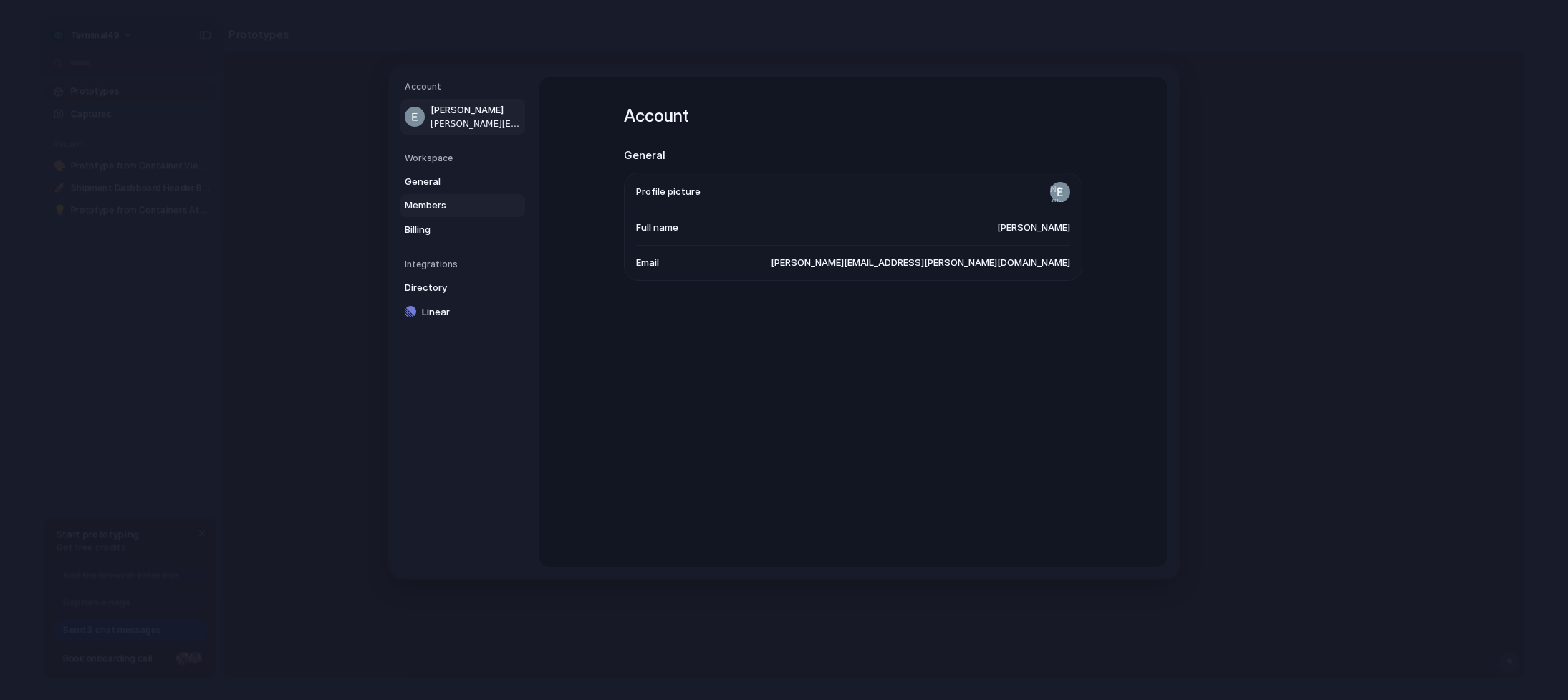
click at [441, 199] on span "Members" at bounding box center [450, 206] width 92 height 14
